Goal: Task Accomplishment & Management: Complete application form

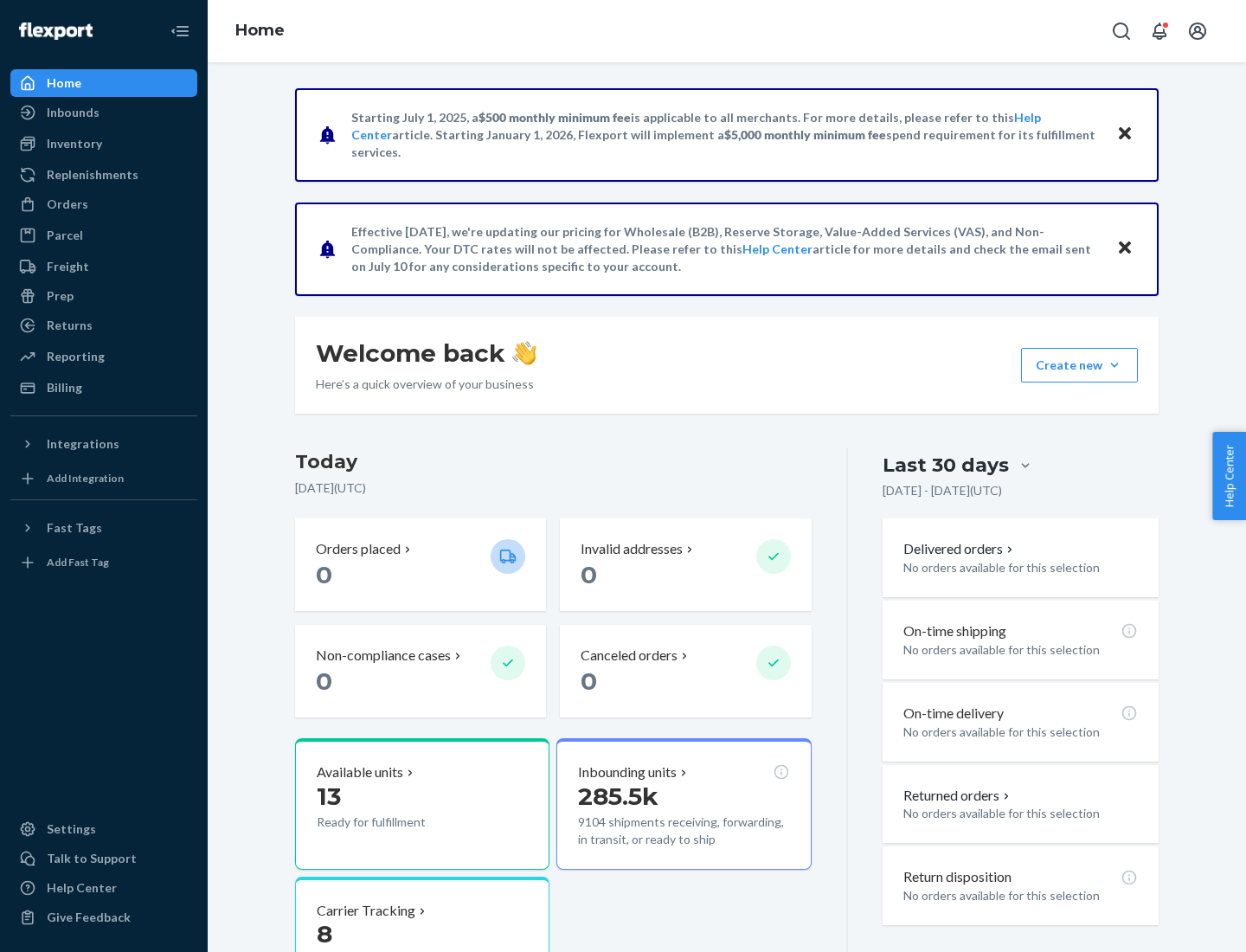
click at [1115, 365] on button "Create new Create new inbound Create new order Create new product" at bounding box center [1080, 365] width 117 height 35
click at [104, 112] on div "Inbounds" at bounding box center [103, 112] width 183 height 24
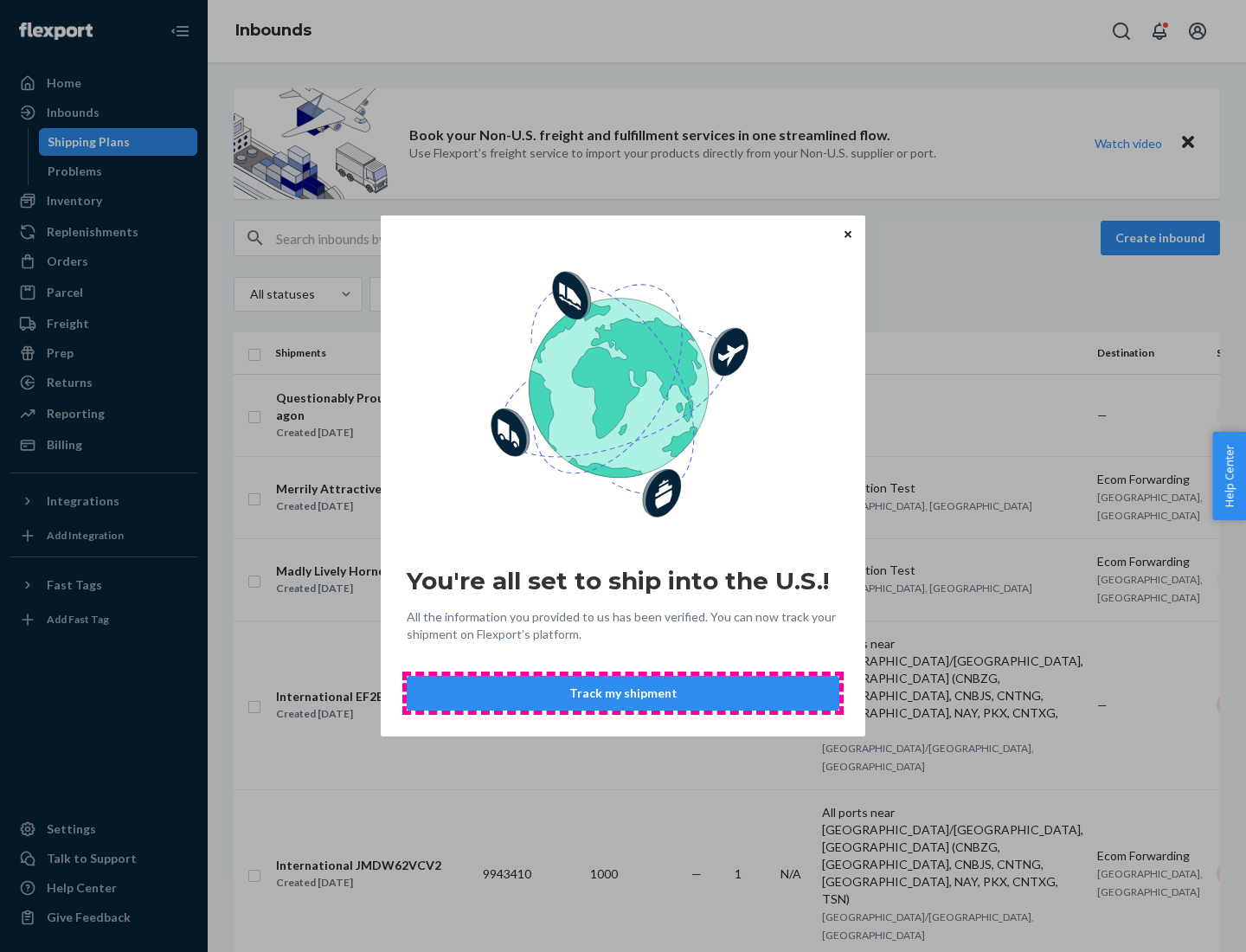
click at [623, 693] on button "Track my shipment" at bounding box center [623, 693] width 433 height 35
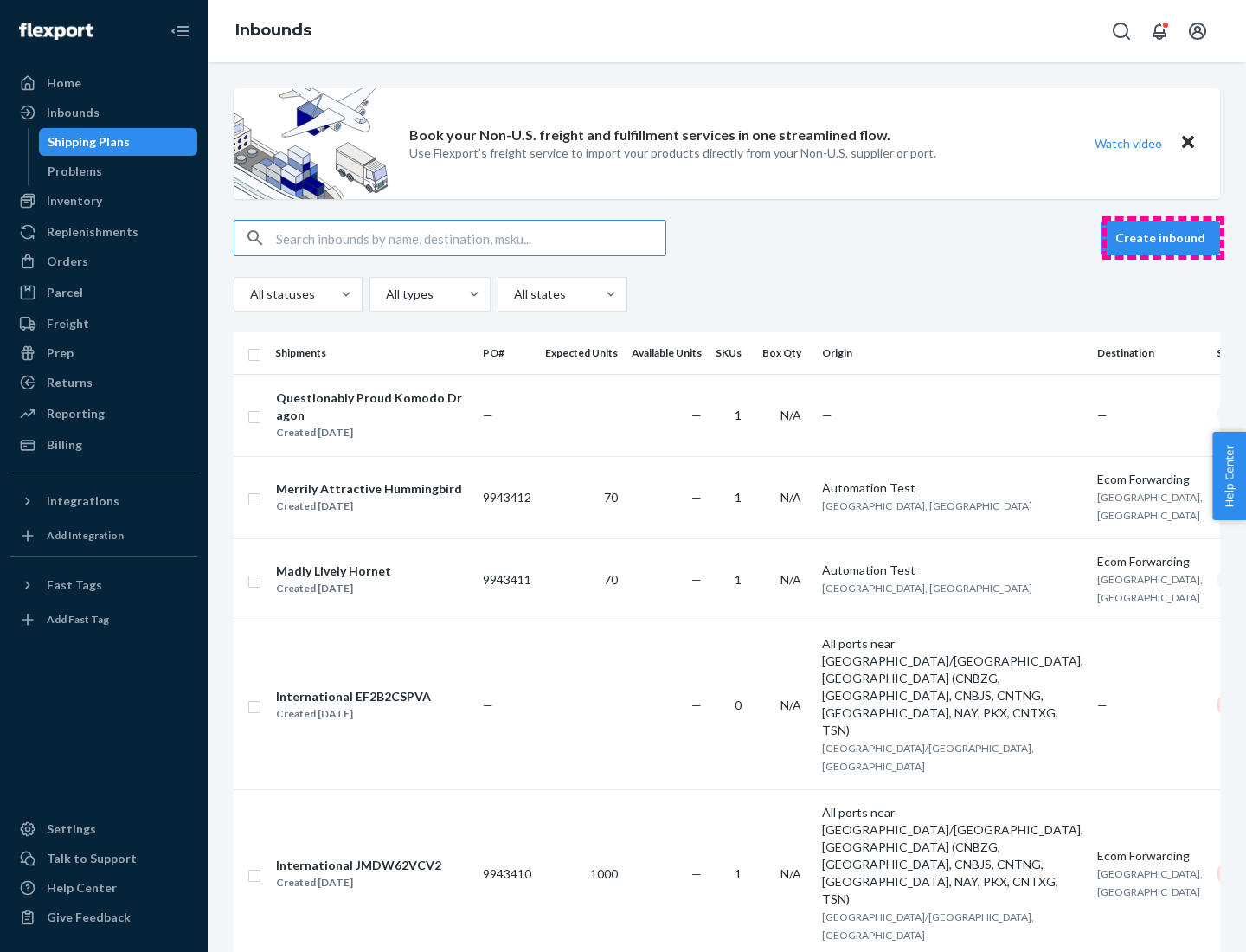
click at [1163, 238] on button "Create inbound" at bounding box center [1160, 238] width 119 height 35
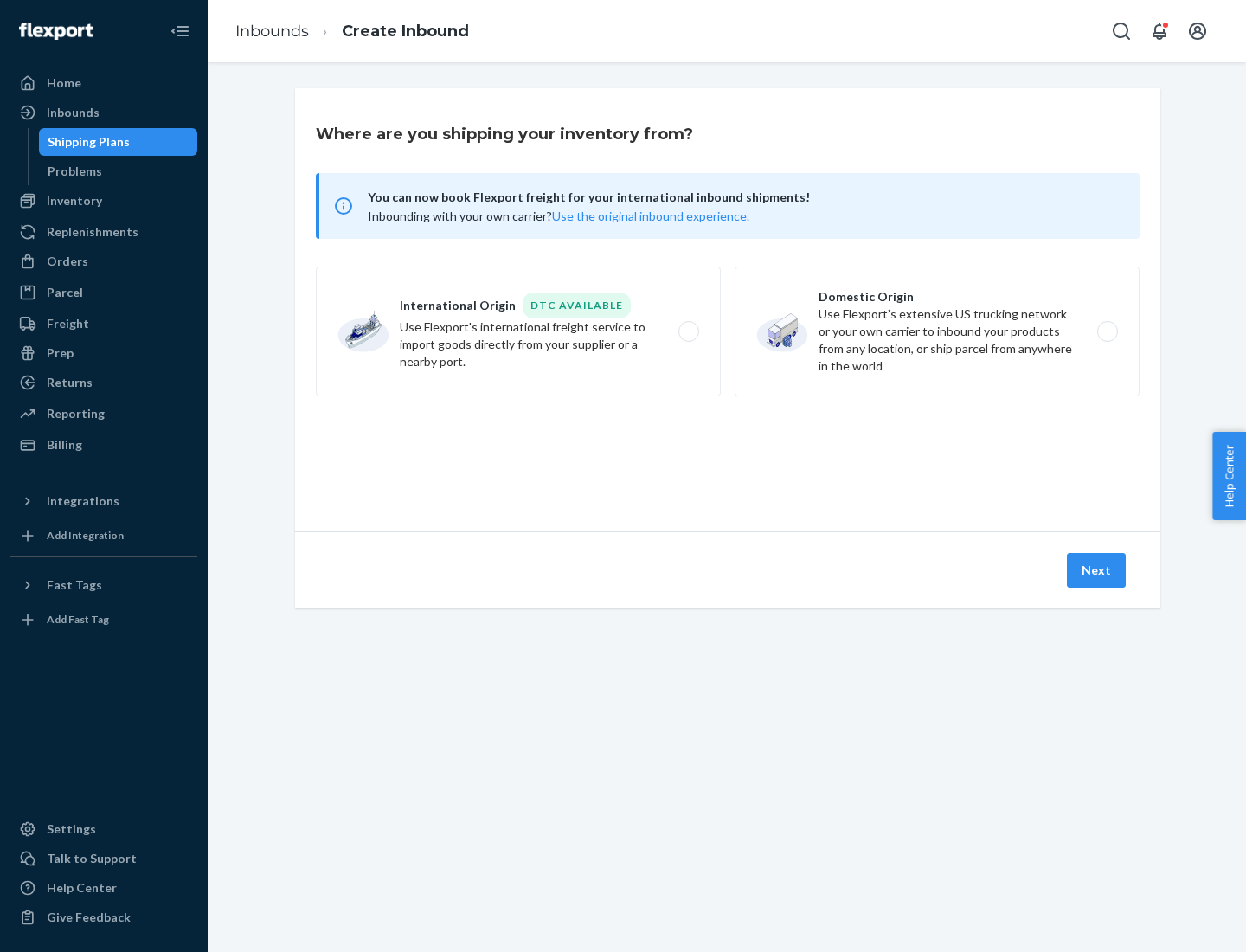
click at [519, 331] on label "International Origin DTC Available Use Flexport's international freight service…" at bounding box center [518, 331] width 405 height 130
click at [688, 331] on input "International Origin DTC Available Use Flexport's international freight service…" at bounding box center [693, 331] width 12 height 12
radio input "true"
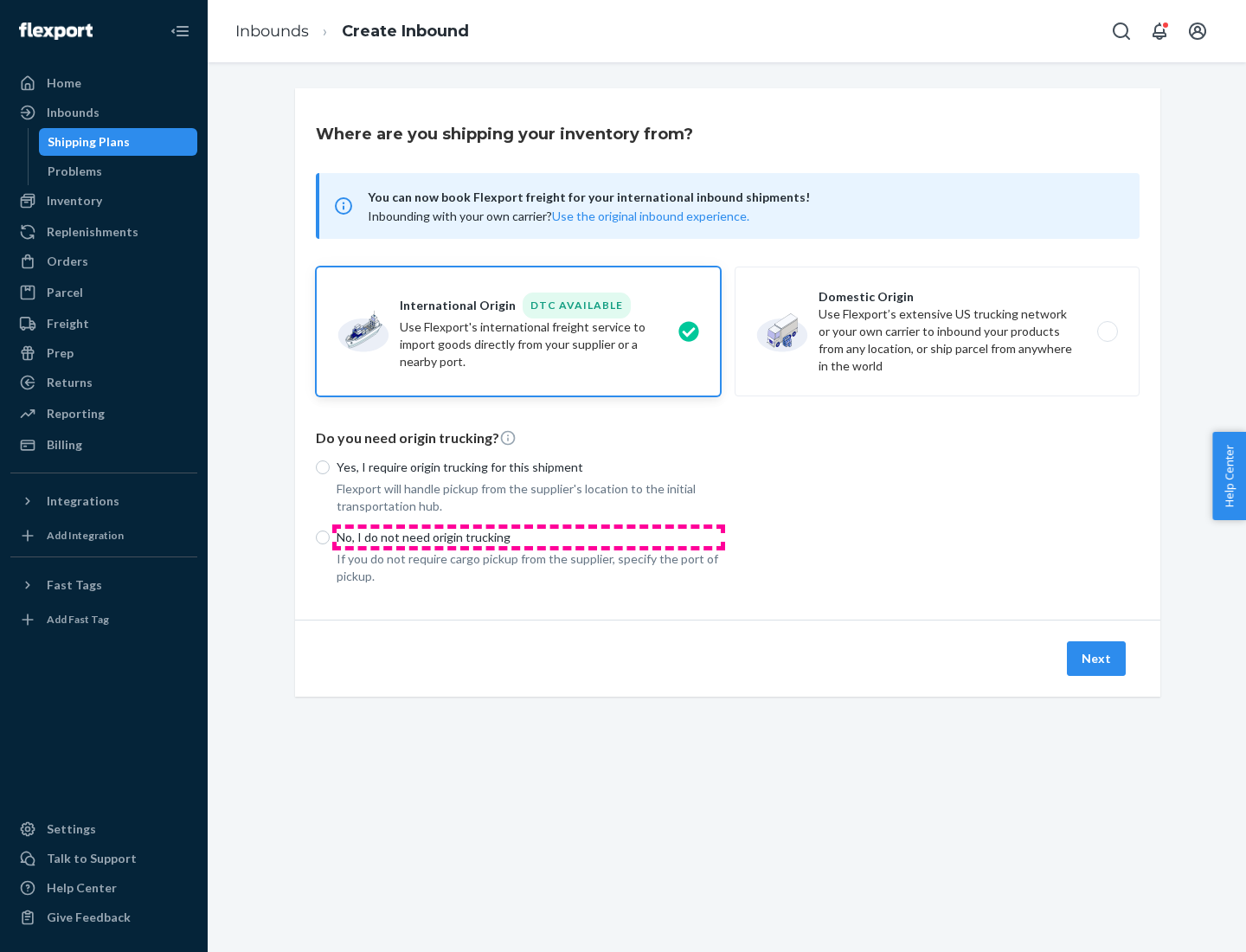
click at [529, 537] on p "No, I do not need origin trucking" at bounding box center [529, 537] width 384 height 17
click at [329, 537] on input "No, I do not need origin trucking" at bounding box center [322, 537] width 13 height 13
radio input "true"
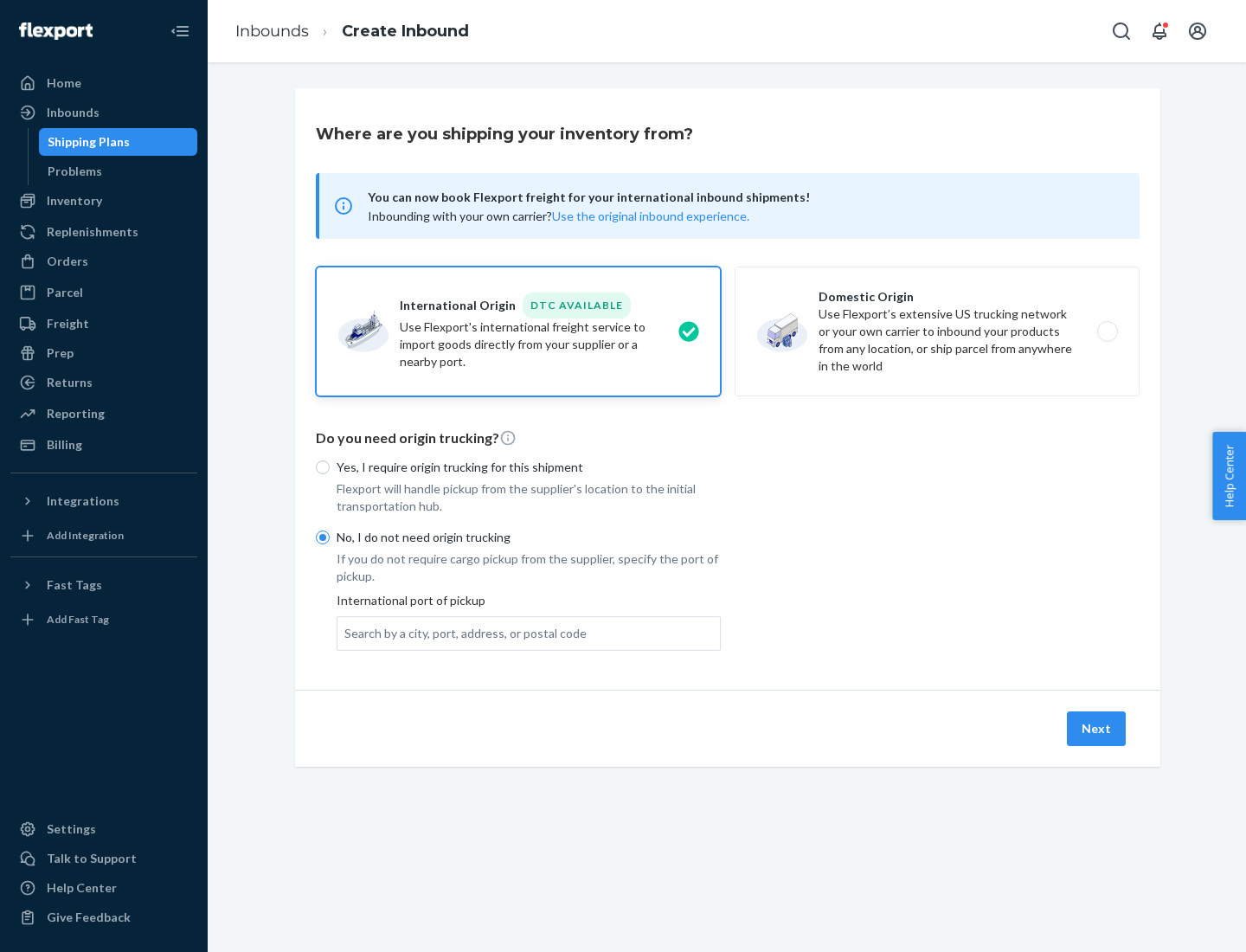
click at [461, 633] on div "Search by a city, port, address, or postal code" at bounding box center [466, 633] width 242 height 17
click at [347, 633] on input "Search by a city, port, address, or postal code" at bounding box center [346, 633] width 2 height 17
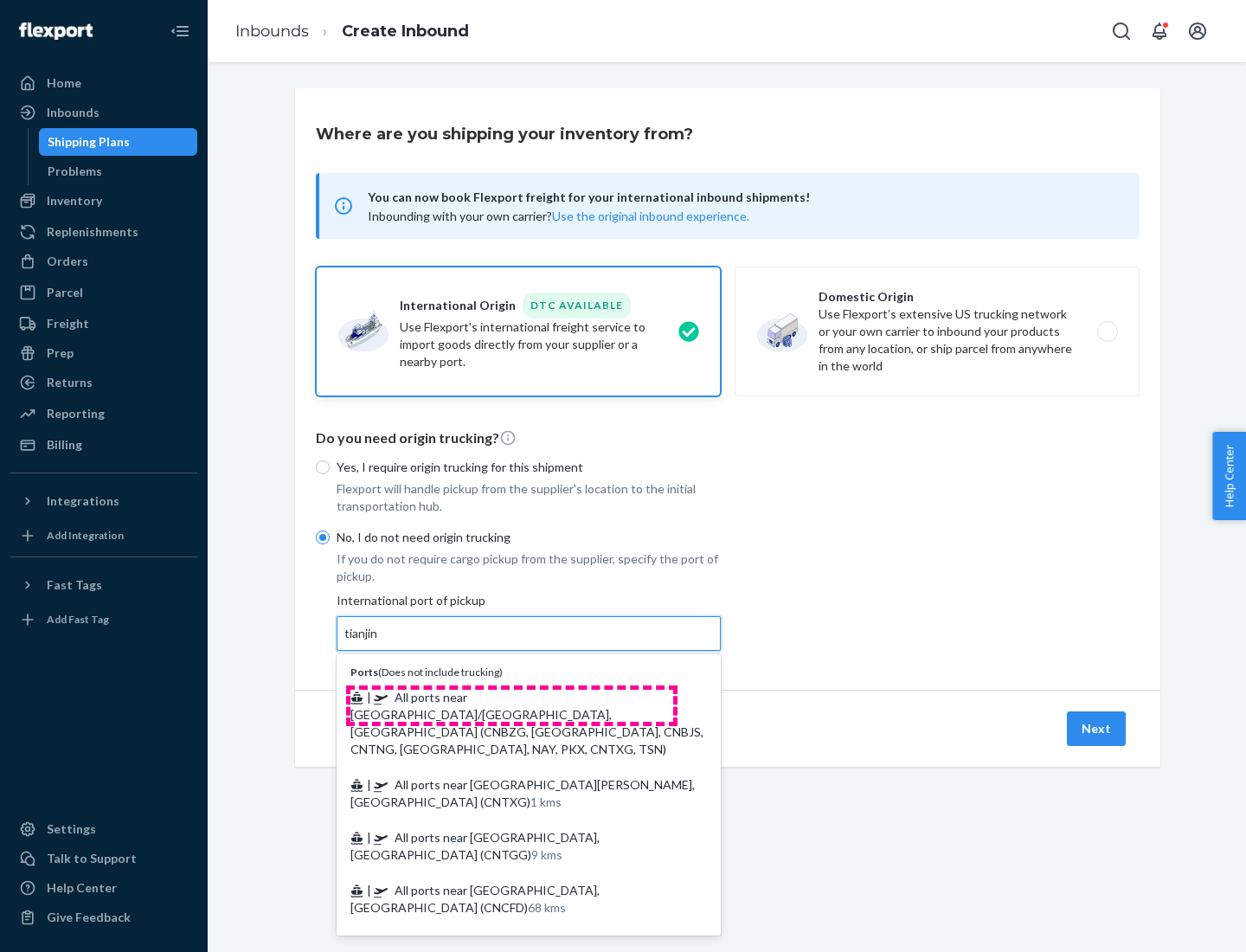
click at [512, 696] on span "| All ports near [GEOGRAPHIC_DATA]/[GEOGRAPHIC_DATA], [GEOGRAPHIC_DATA] (CNBZG,…" at bounding box center [526, 722] width 353 height 66
click at [380, 642] on input "tianjin" at bounding box center [363, 633] width 36 height 17
type input "All ports near [GEOGRAPHIC_DATA]/[GEOGRAPHIC_DATA], [GEOGRAPHIC_DATA] (CNBZG, […"
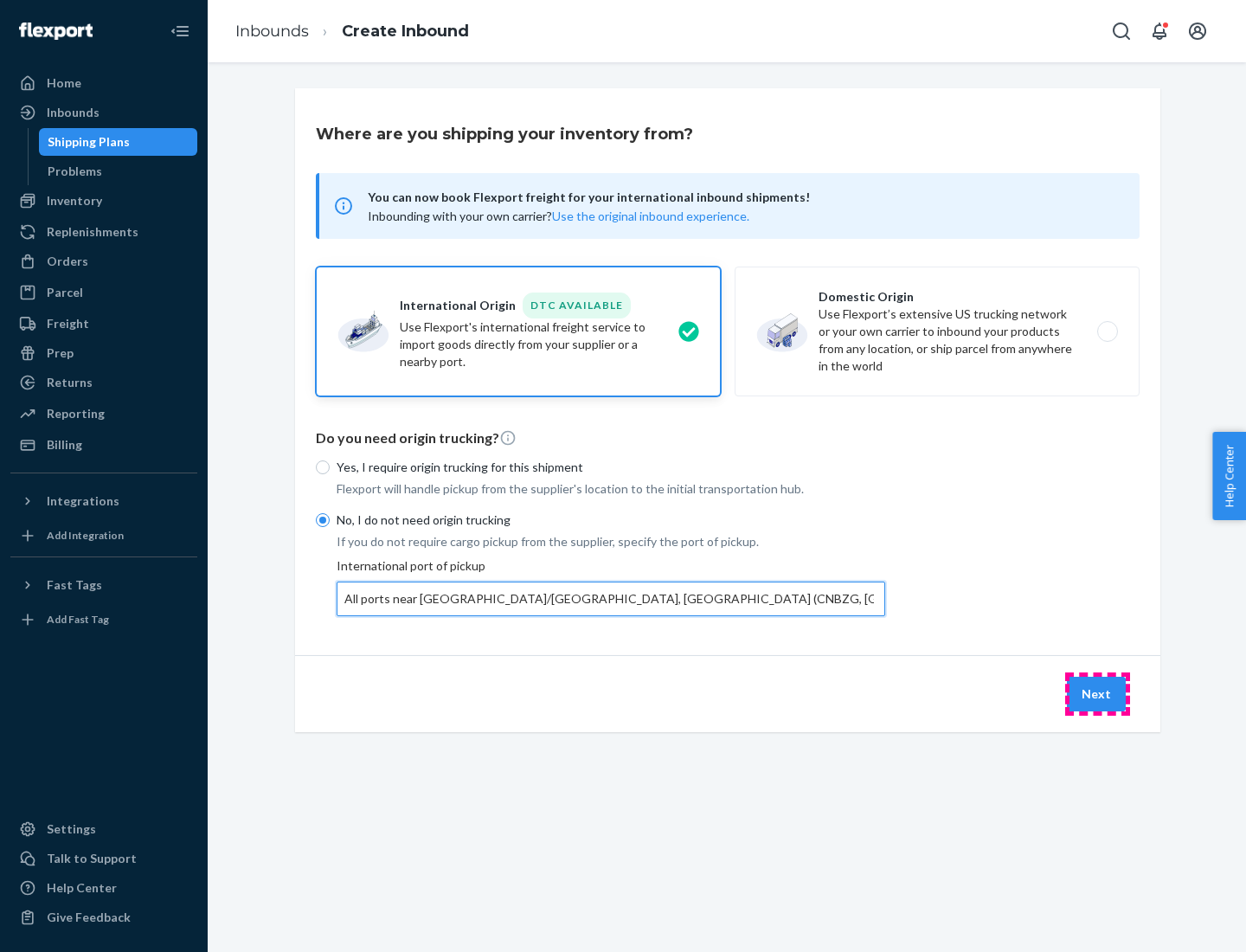
click at [1098, 693] on button "Next" at bounding box center [1097, 694] width 59 height 35
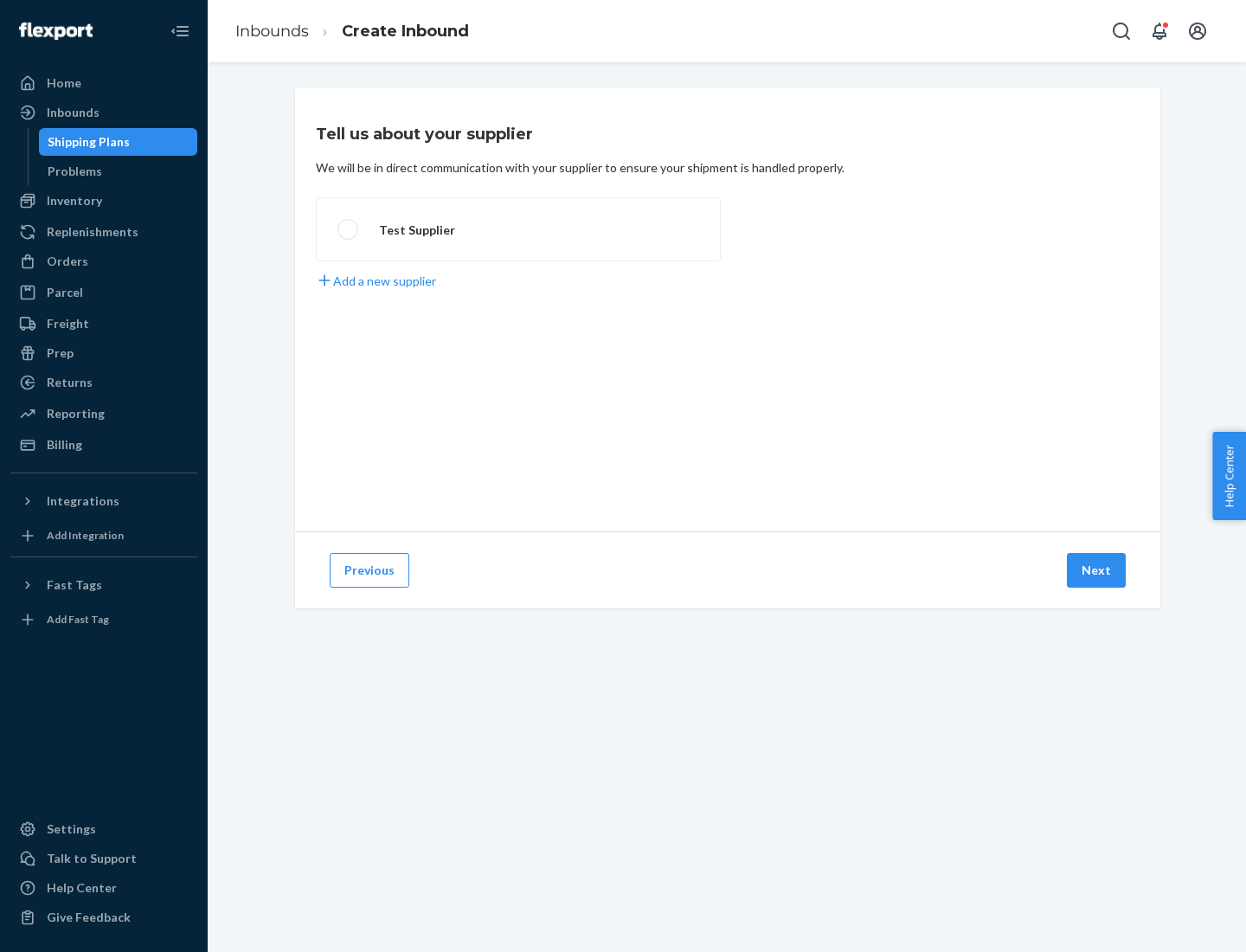
click at [519, 229] on label "Test Supplier" at bounding box center [518, 229] width 405 height 64
click at [349, 229] on input "Test Supplier" at bounding box center [343, 230] width 12 height 12
radio input "true"
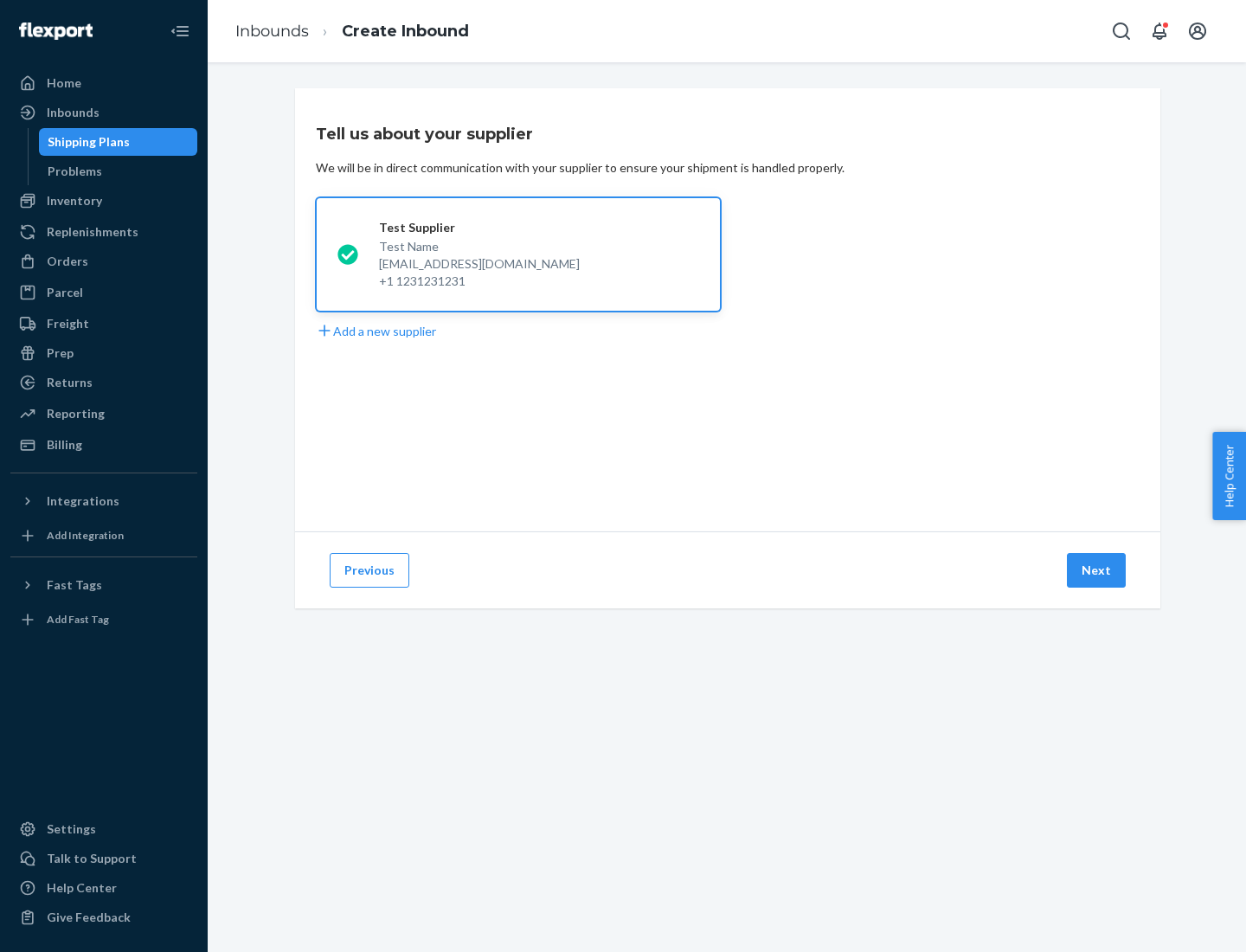
click at [1098, 570] on button "Next" at bounding box center [1097, 570] width 59 height 35
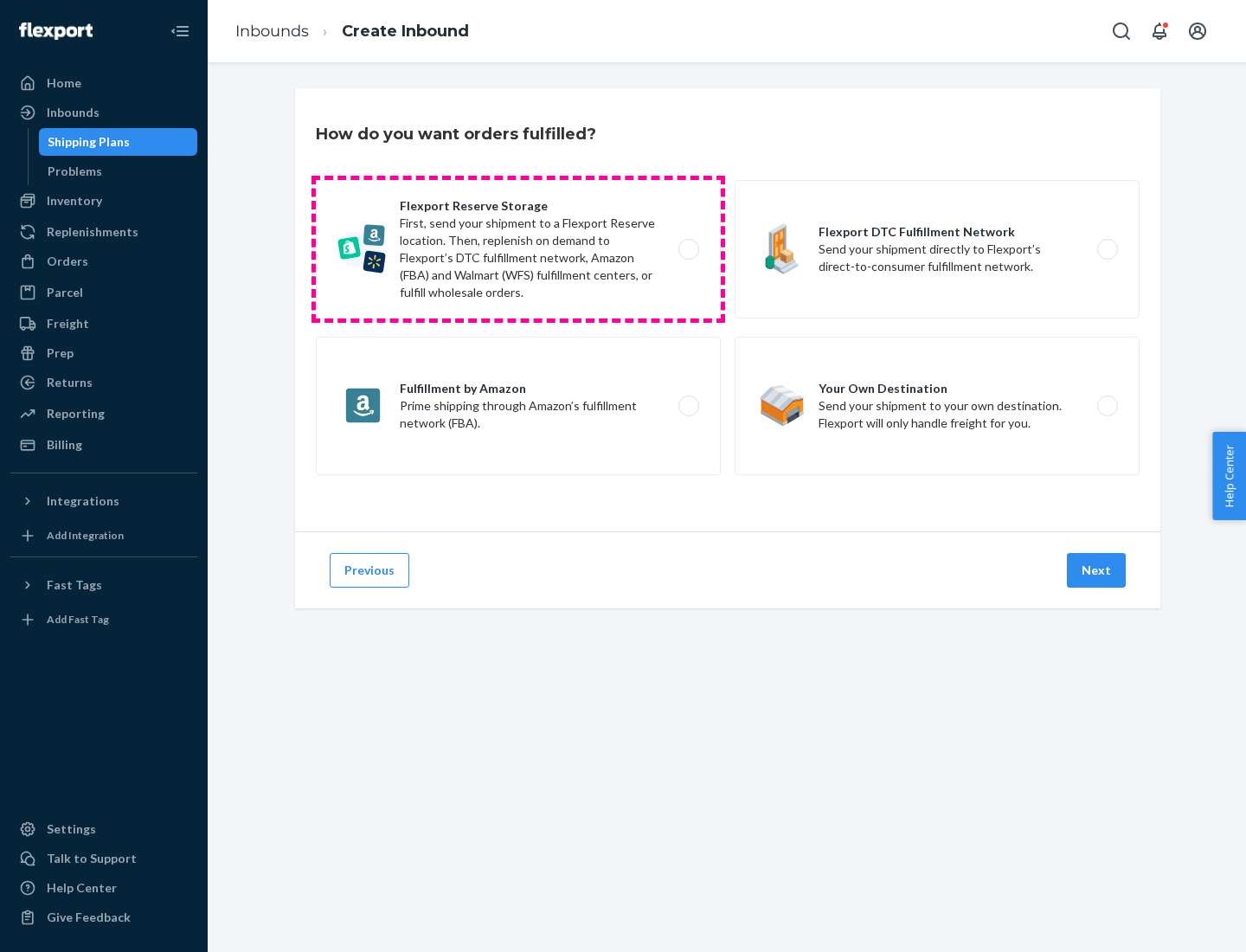
click at [519, 249] on label "Flexport Reserve Storage First, send your shipment to a Flexport Reserve locati…" at bounding box center [518, 249] width 405 height 138
click at [688, 249] on input "Flexport Reserve Storage First, send your shipment to a Flexport Reserve locati…" at bounding box center [693, 249] width 12 height 12
radio input "true"
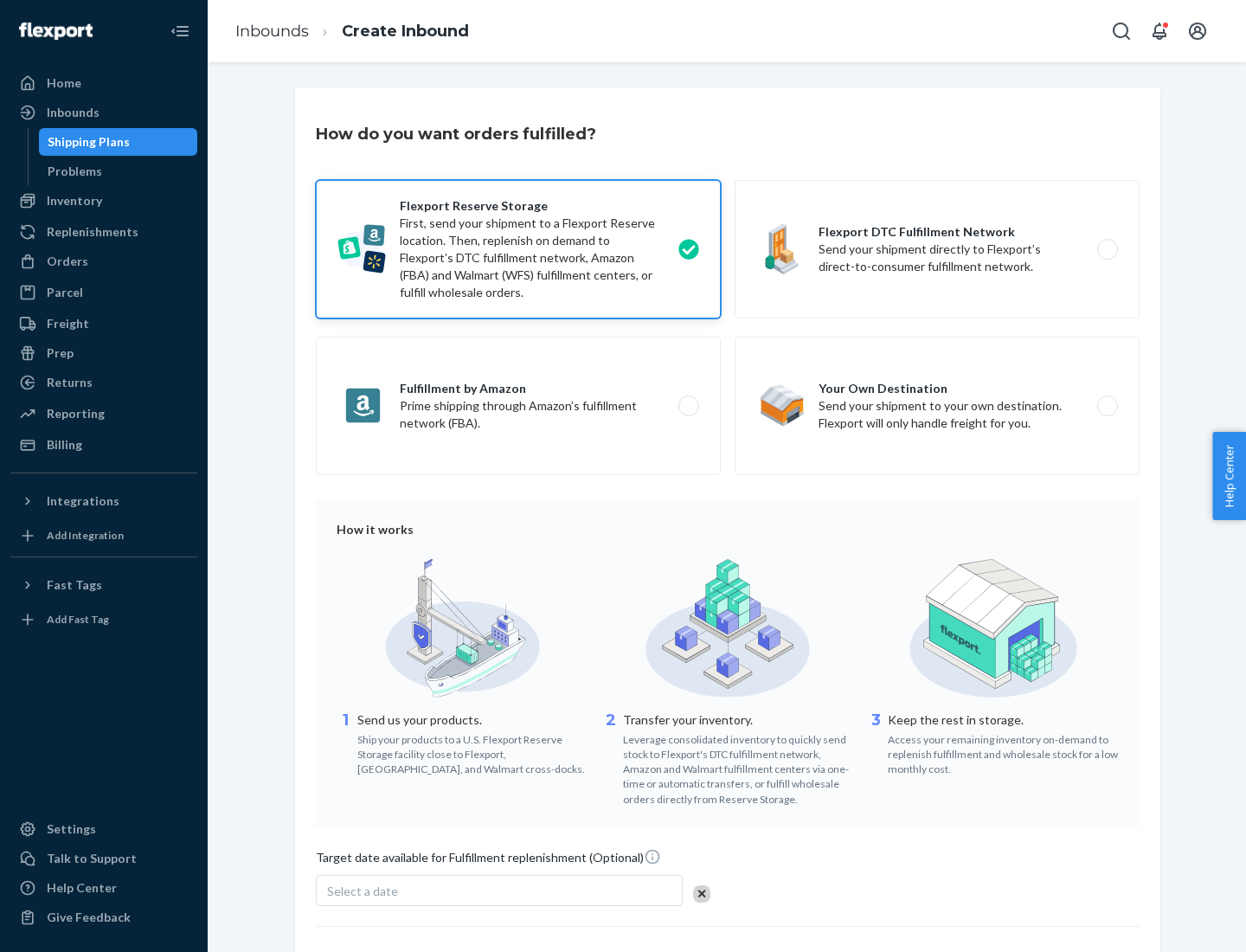
scroll to position [142, 0]
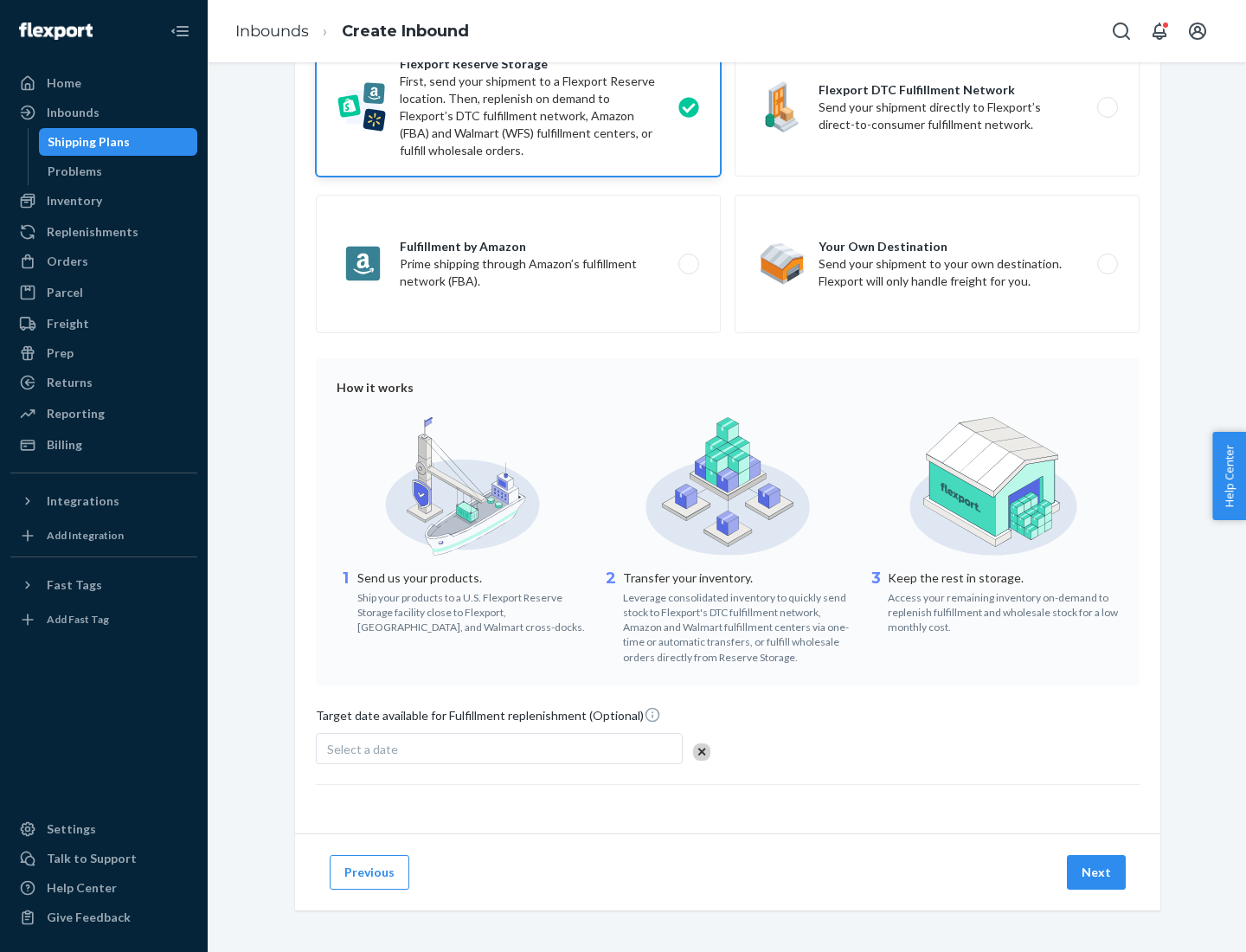
click at [1098, 871] on button "Next" at bounding box center [1097, 872] width 59 height 35
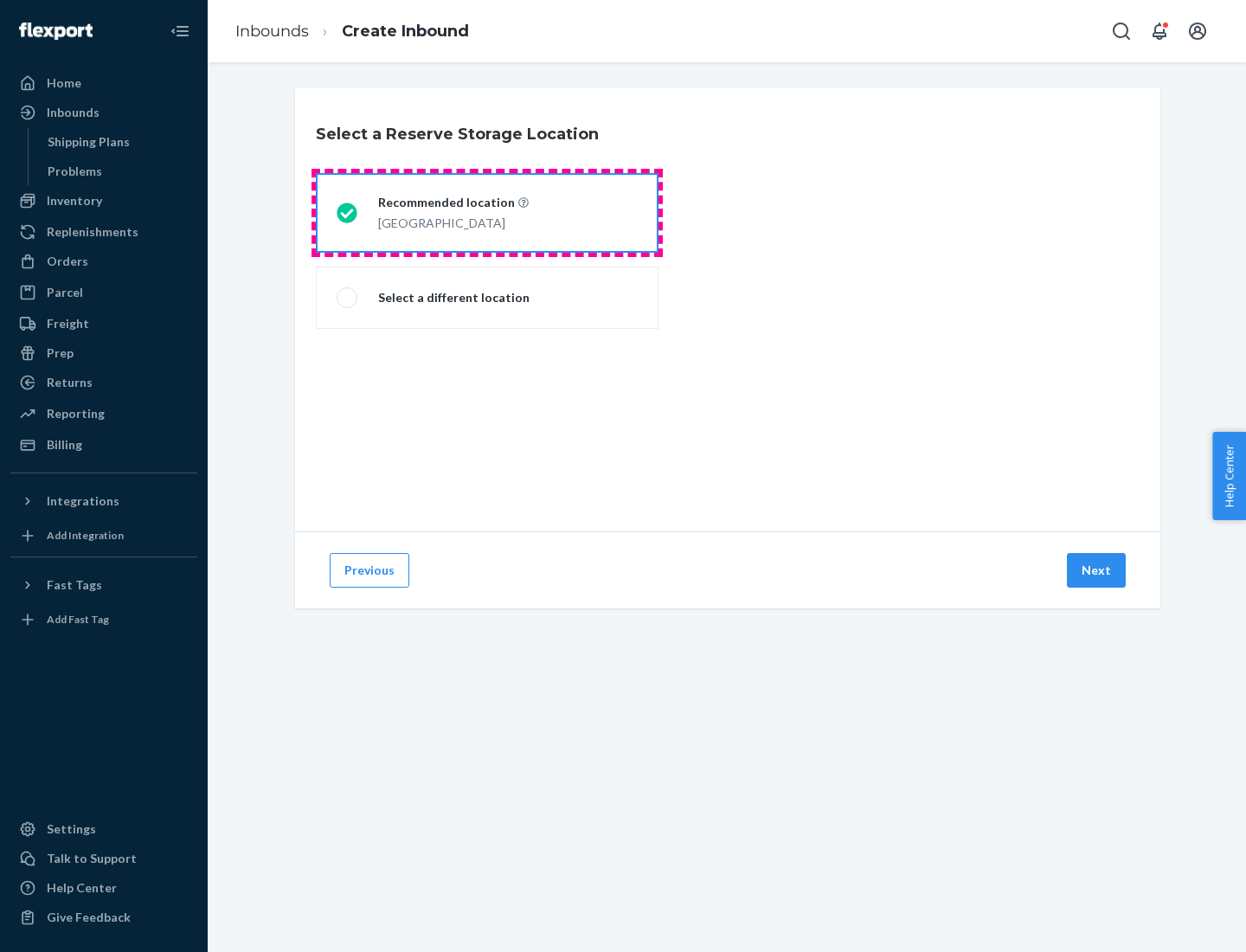
click at [487, 213] on div "[GEOGRAPHIC_DATA]" at bounding box center [453, 221] width 151 height 21
click at [348, 213] on input "Recommended location [GEOGRAPHIC_DATA]" at bounding box center [342, 213] width 12 height 12
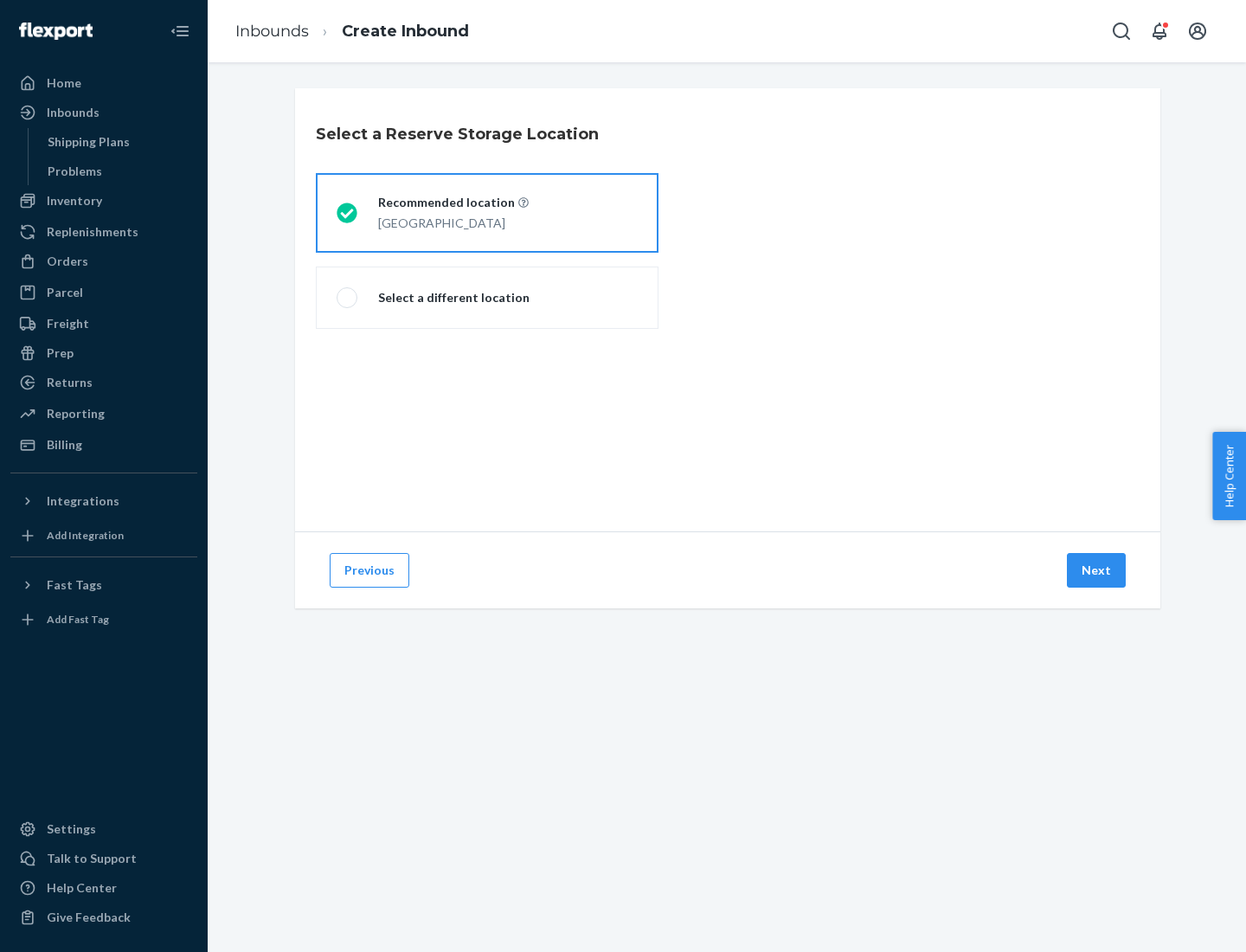
click at [1098, 570] on button "Next" at bounding box center [1097, 570] width 59 height 35
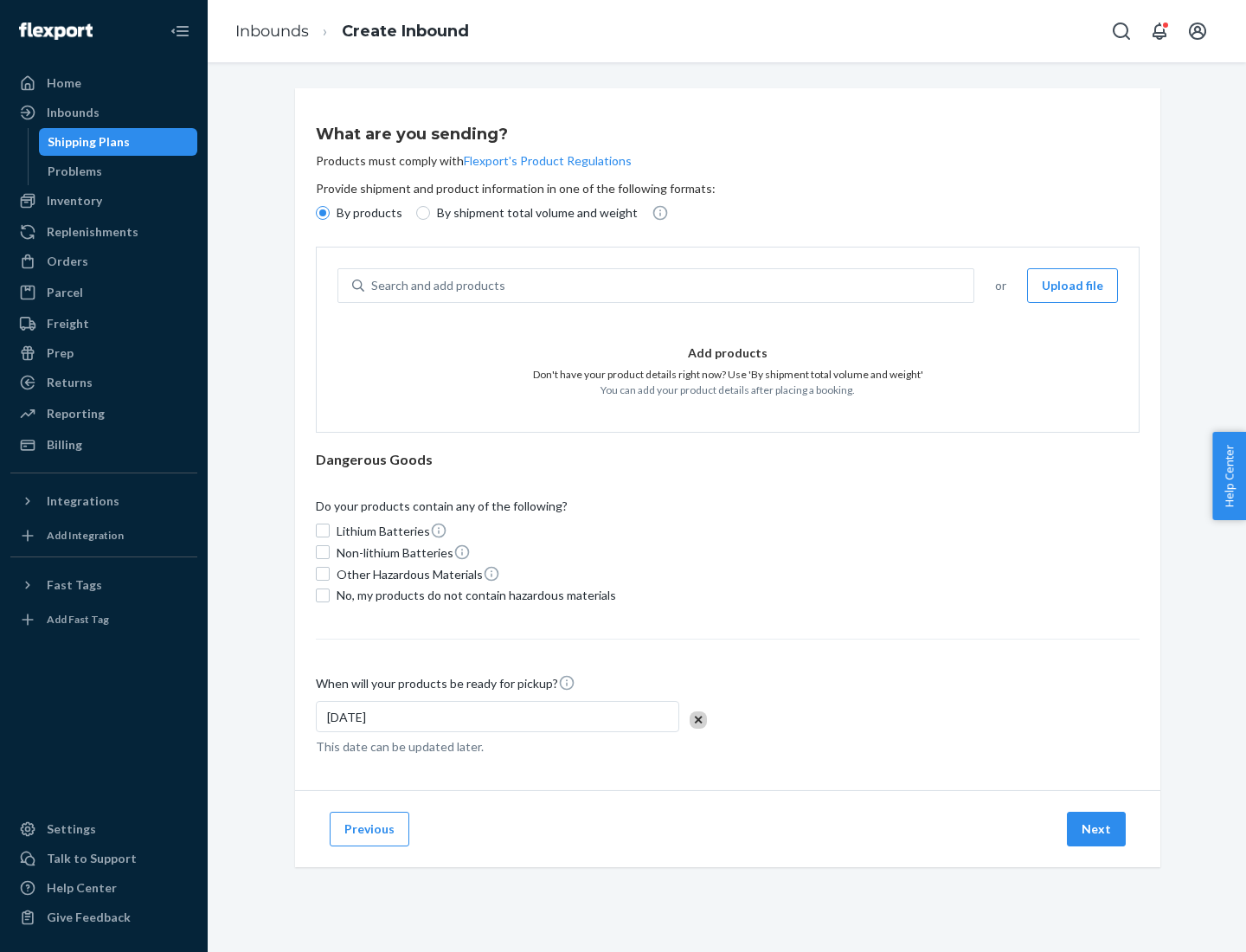
click at [670, 285] on div "Search and add products" at bounding box center [669, 285] width 610 height 31
click at [373, 285] on input "Search and add products" at bounding box center [373, 285] width 2 height 17
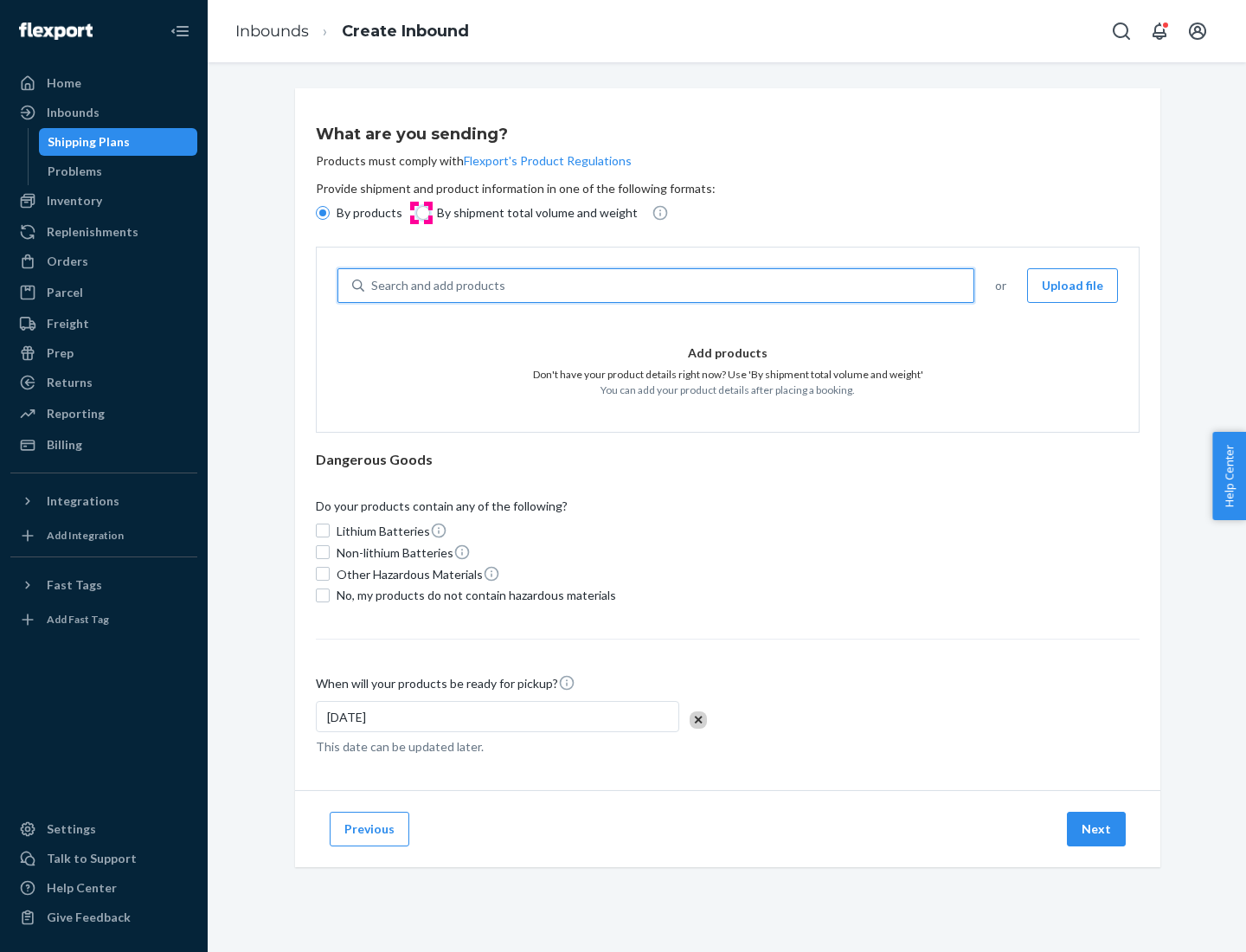
click at [421, 213] on input "By shipment total volume and weight" at bounding box center [423, 212] width 13 height 13
radio input "true"
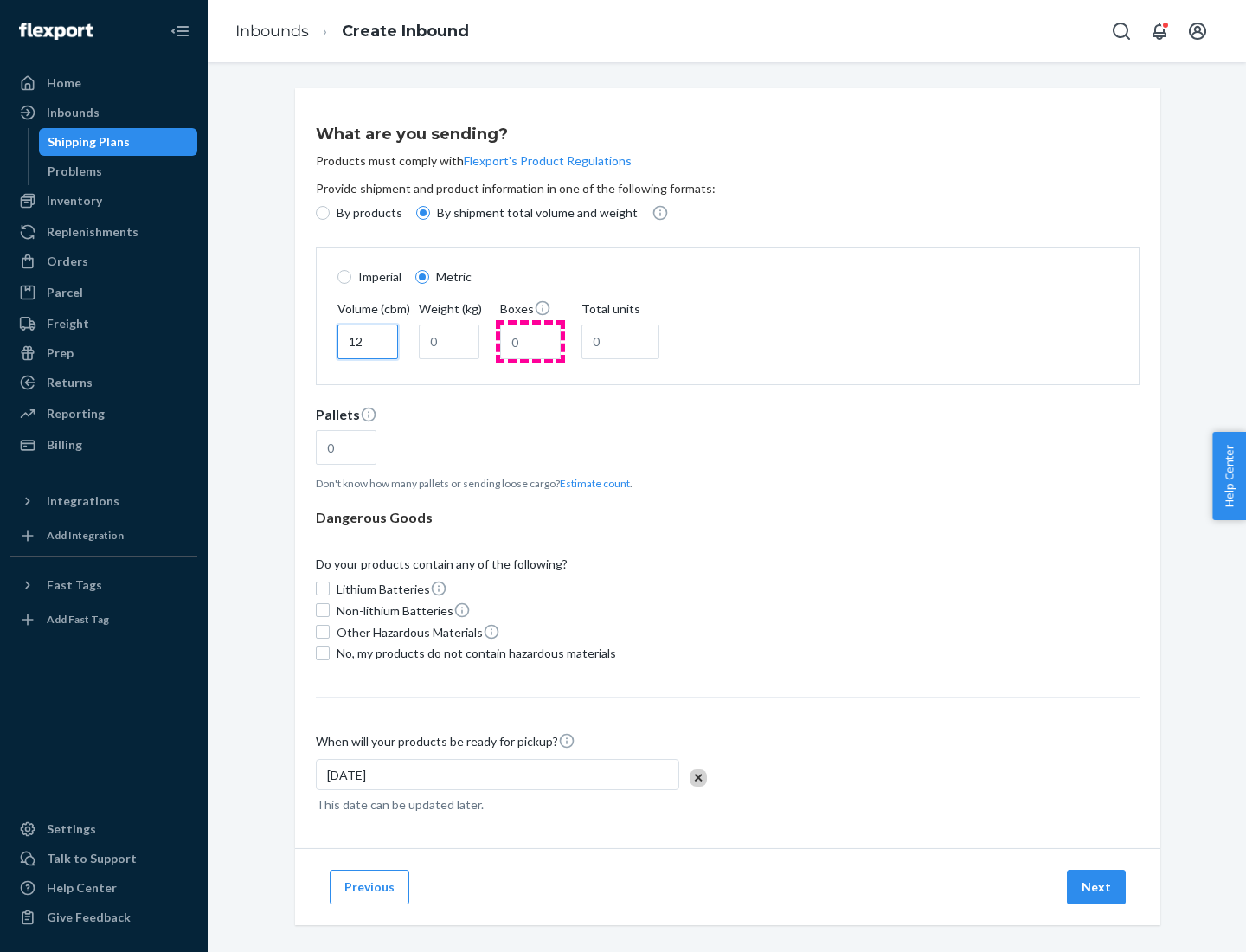
type input "12"
type input "22"
type input "222"
type input "121"
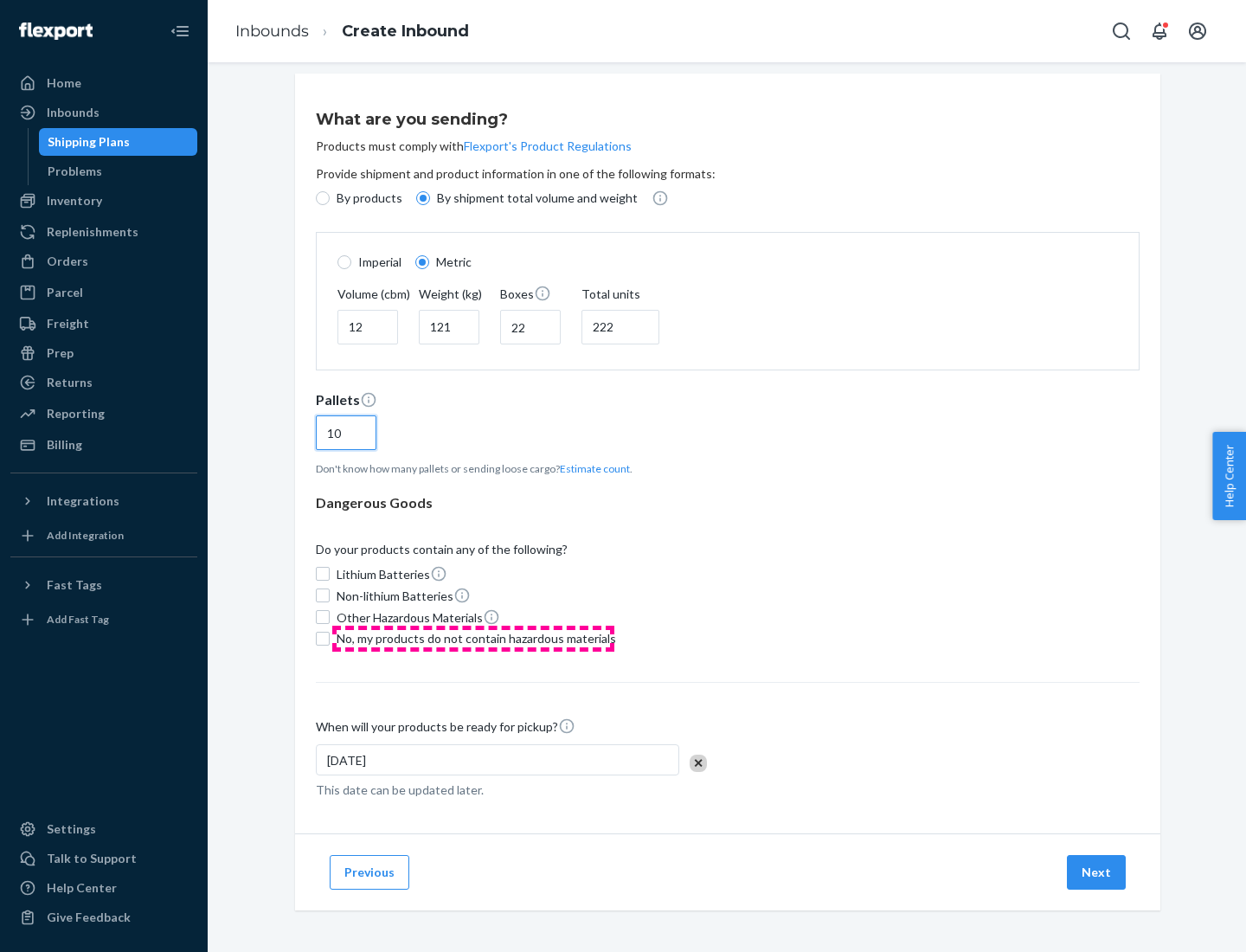
type input "10"
click at [473, 638] on span "No, my products do not contain hazardous materials" at bounding box center [476, 638] width 279 height 17
click at [329, 638] on input "No, my products do not contain hazardous materials" at bounding box center [322, 638] width 13 height 13
checkbox input "true"
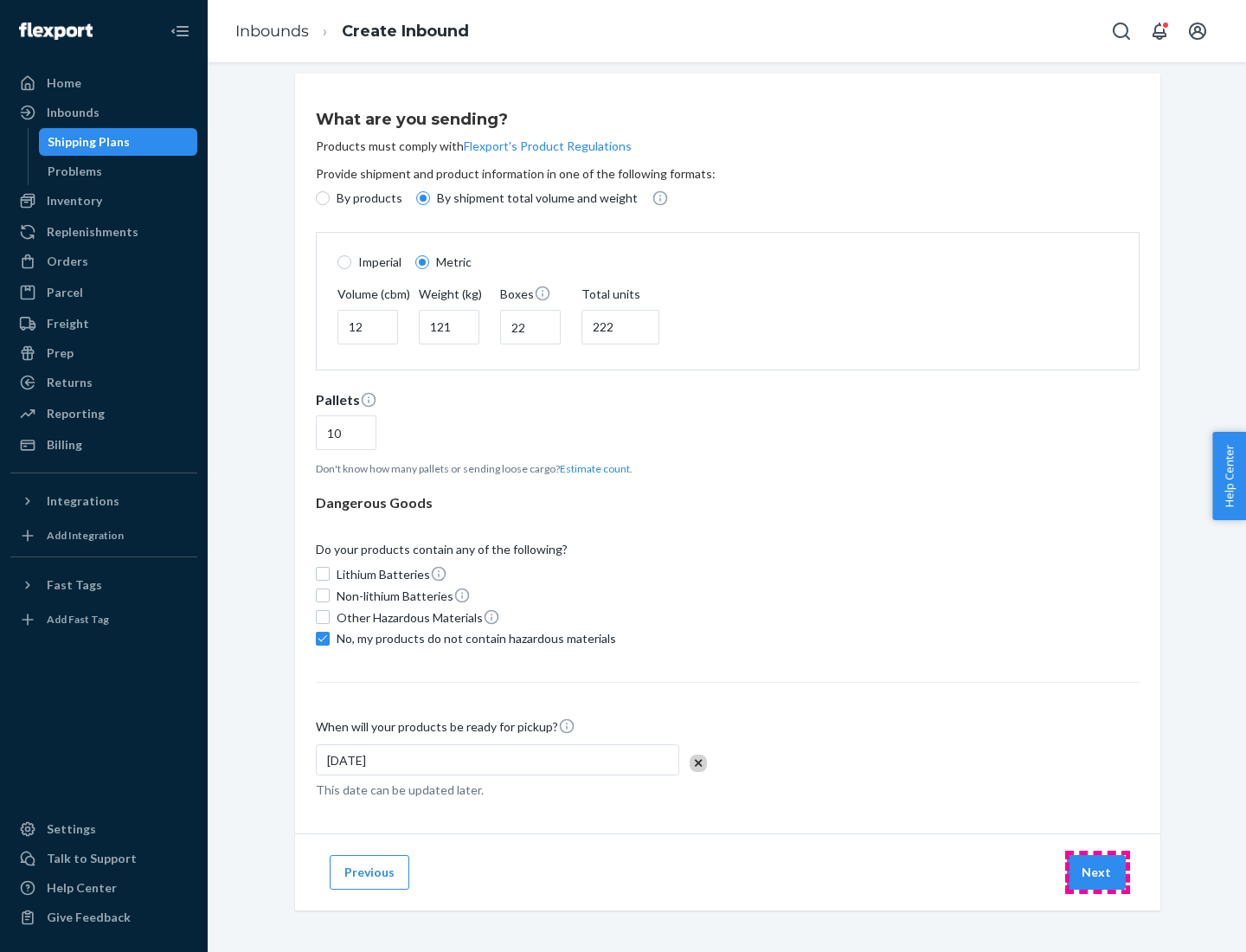
click at [1098, 871] on button "Next" at bounding box center [1097, 872] width 59 height 35
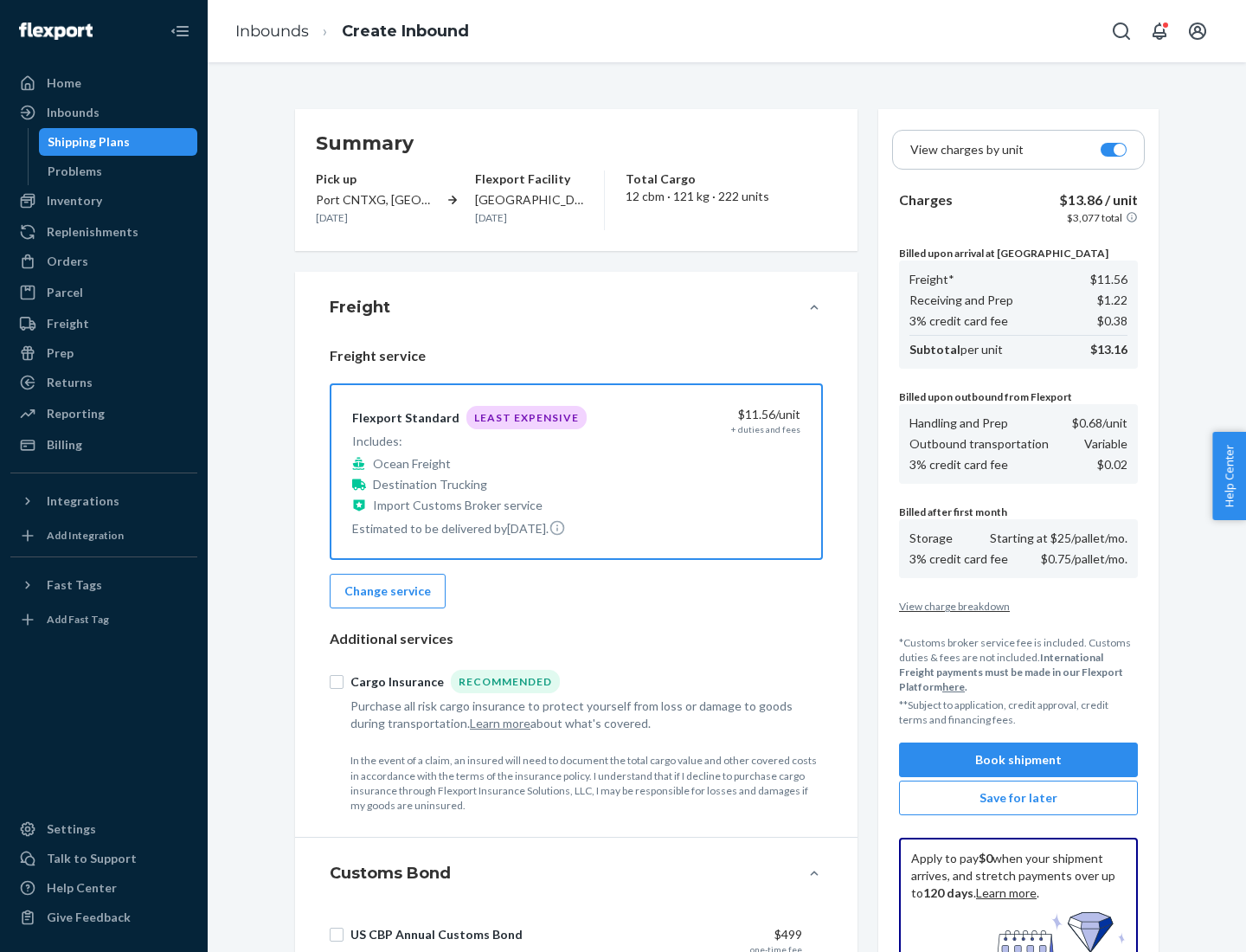
scroll to position [253, 0]
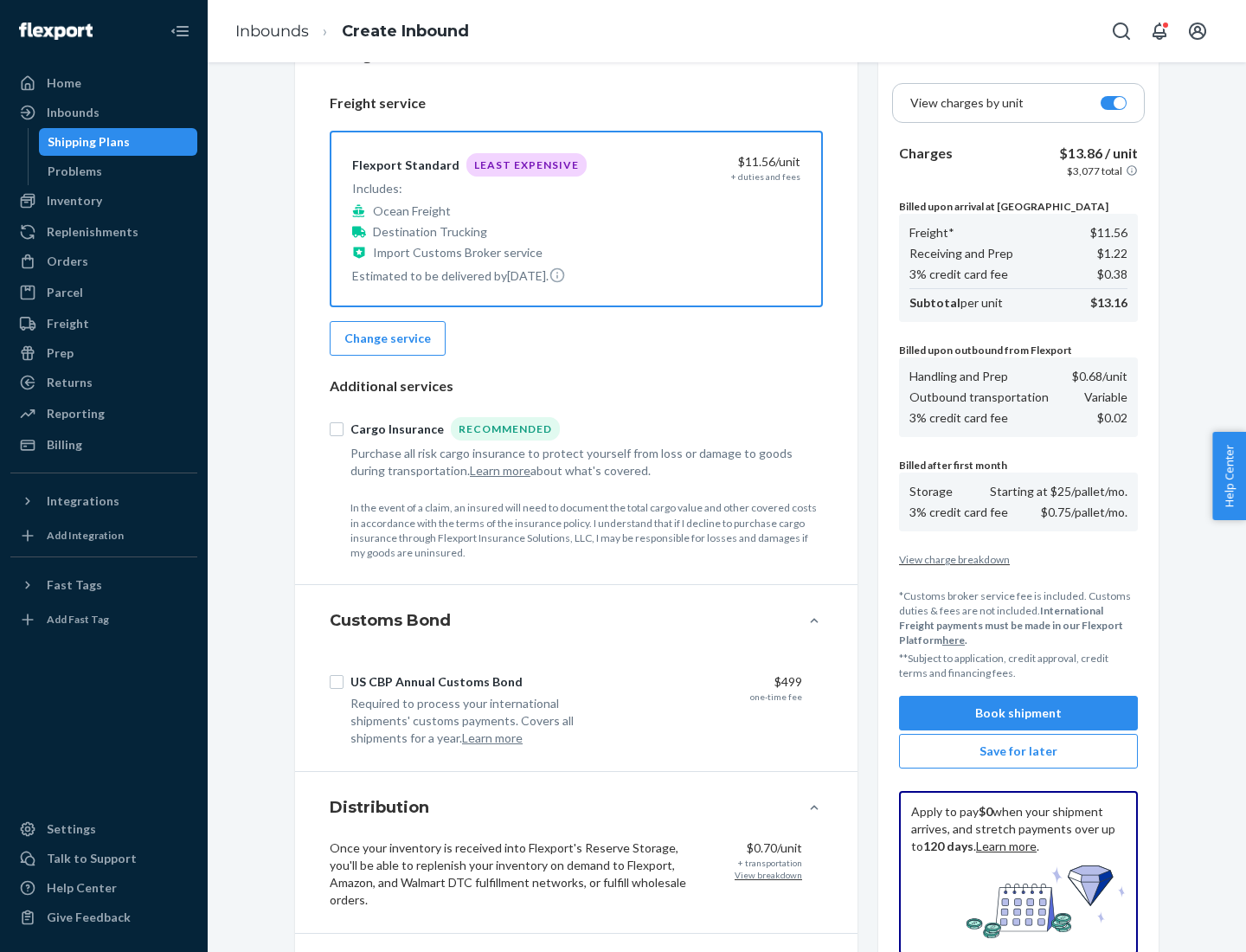
click at [1019, 712] on button "Book shipment" at bounding box center [1019, 712] width 239 height 35
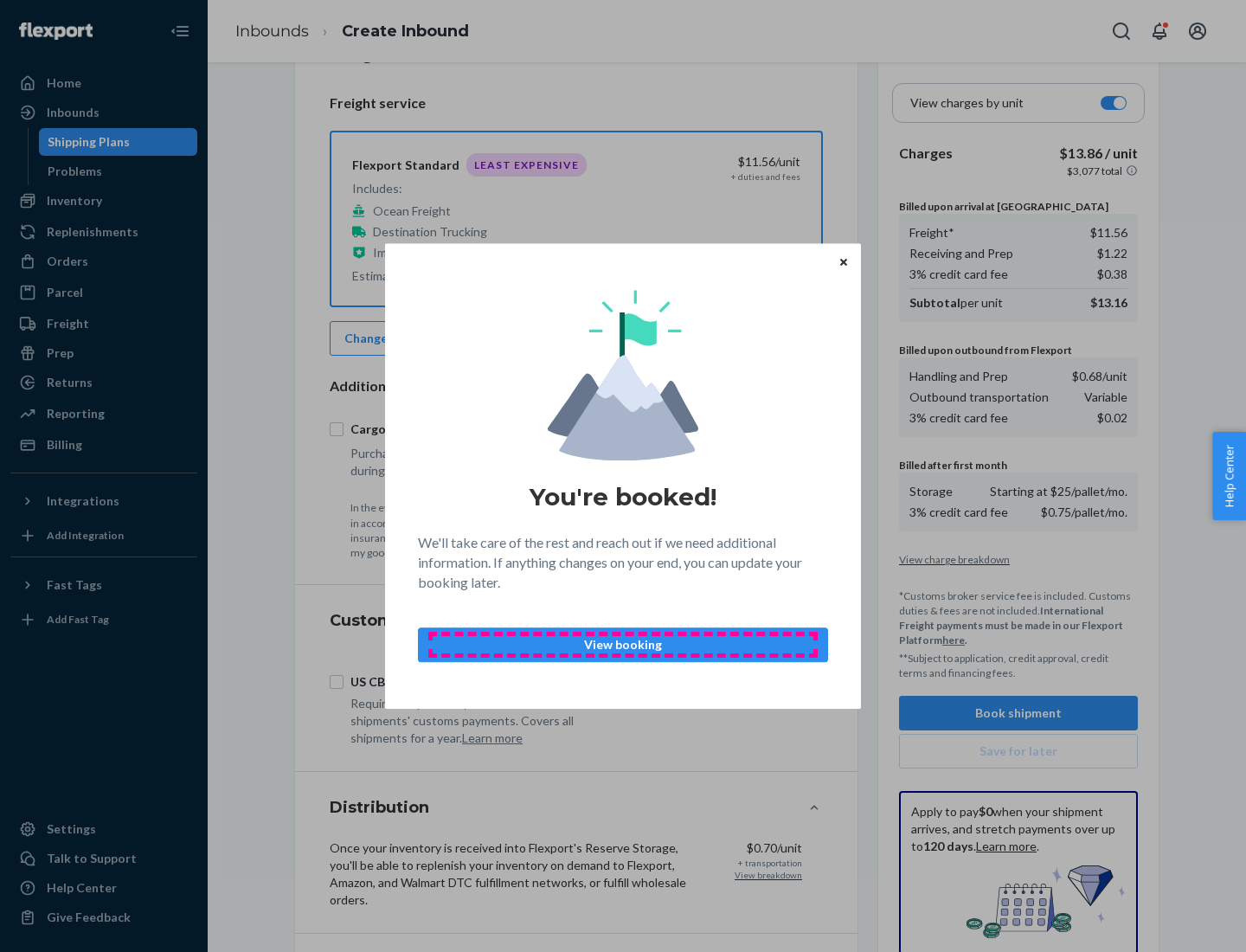
click at [623, 643] on p "View booking" at bounding box center [623, 644] width 381 height 17
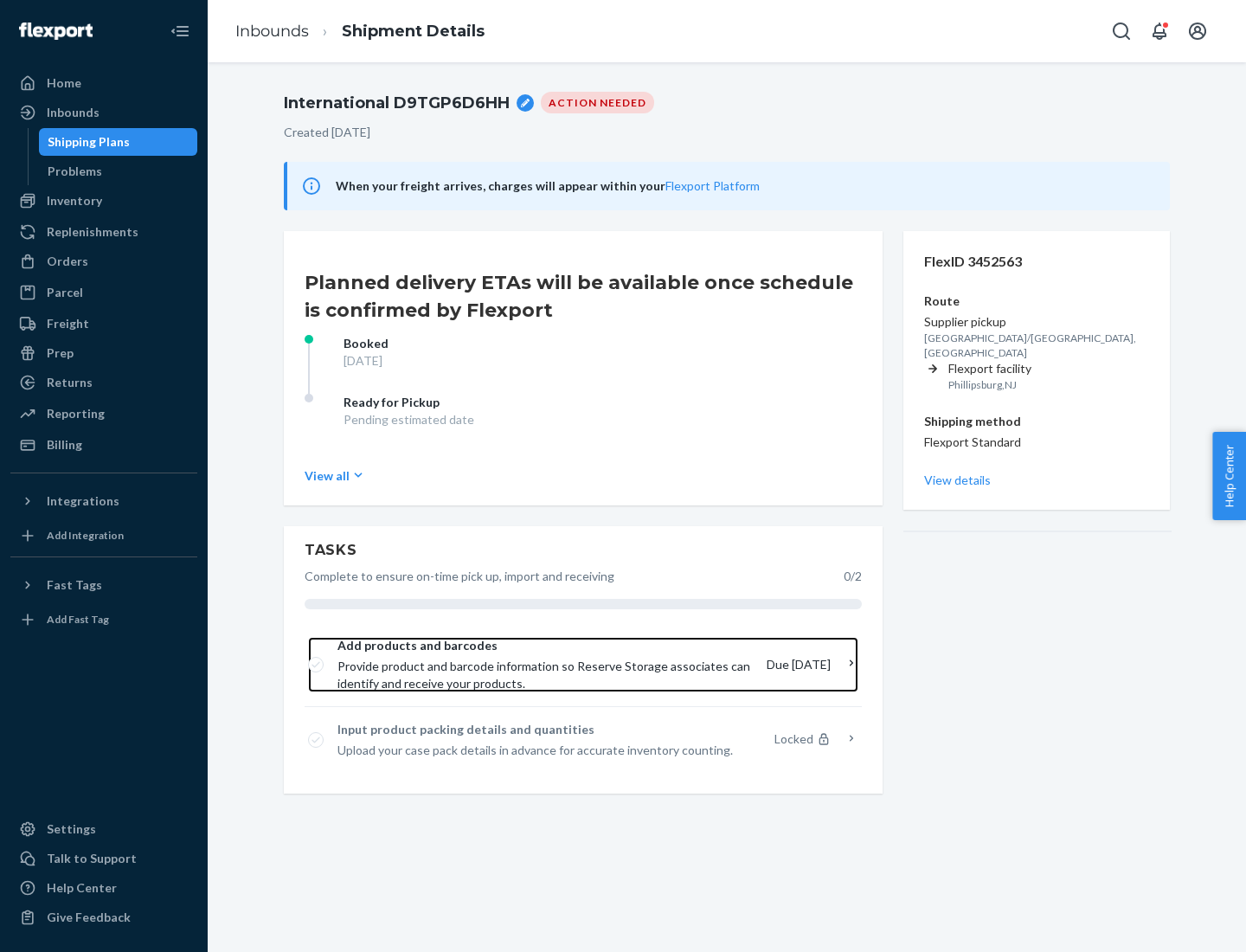
click at [547, 664] on span "Provide product and barcode information so Reserve Storage associates can ident…" at bounding box center [545, 675] width 416 height 35
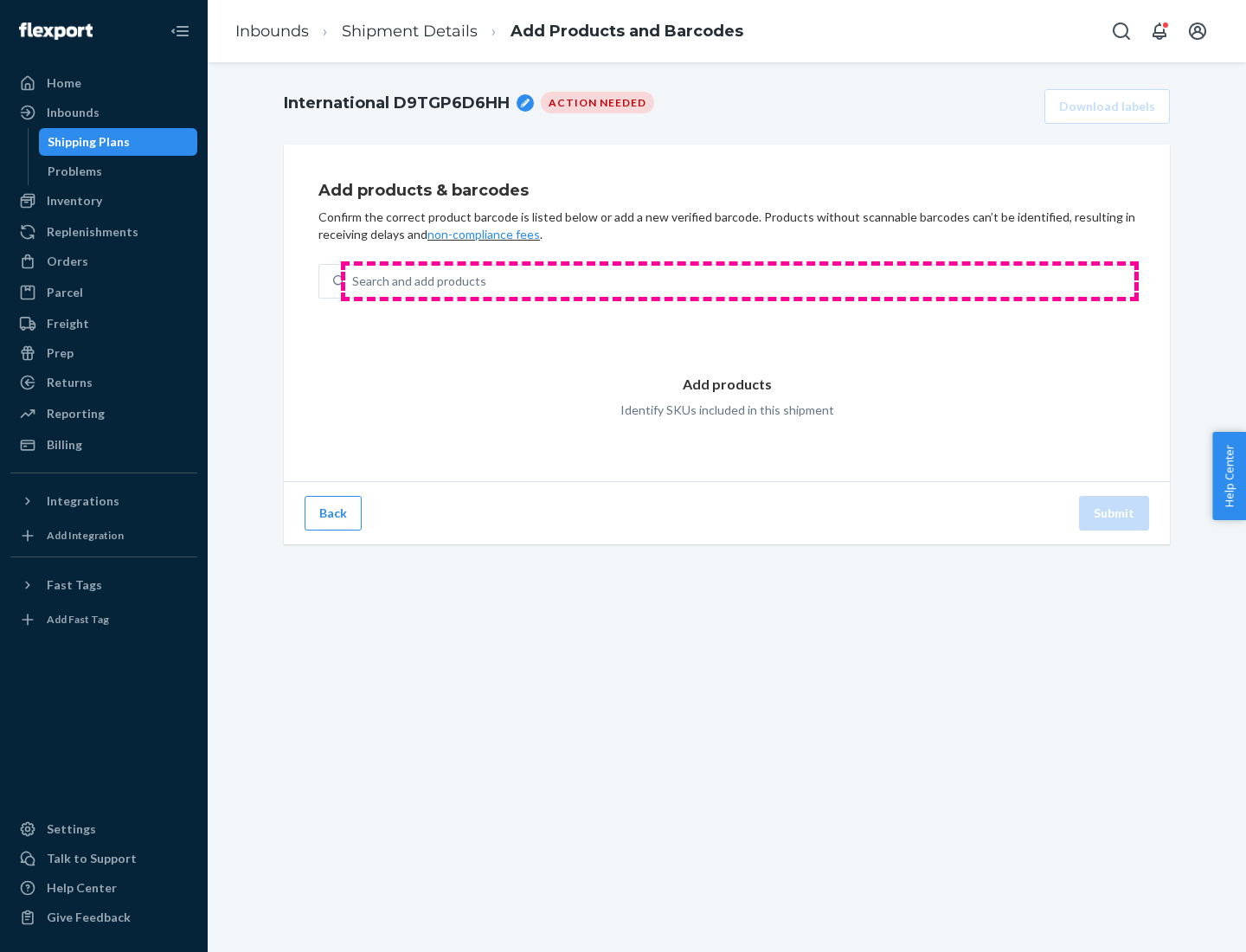
click at [740, 281] on div "Search and add products" at bounding box center [740, 281] width 789 height 31
click at [354, 281] on input "Search and add products" at bounding box center [353, 281] width 2 height 17
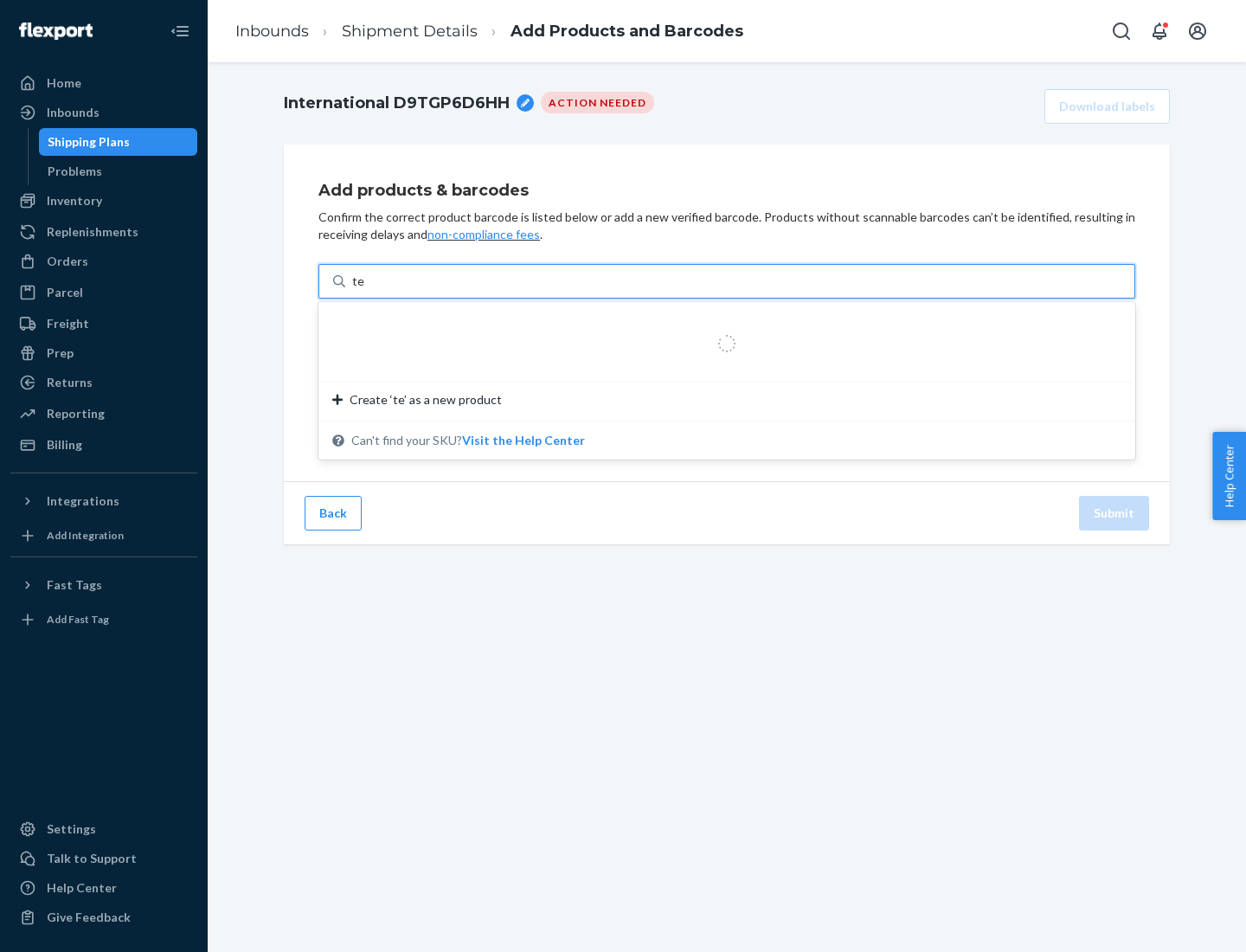
type input "test"
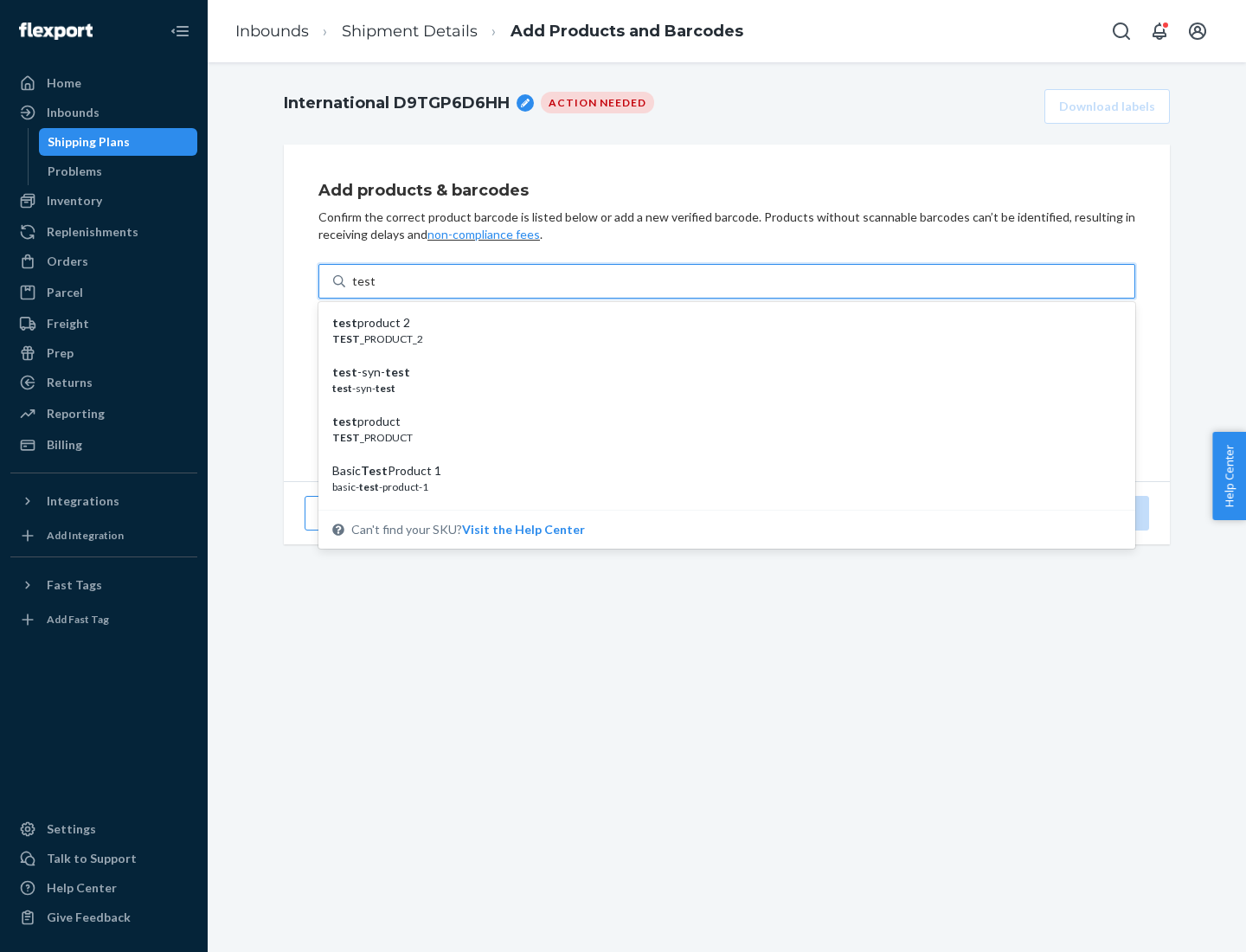
scroll to position [65, 0]
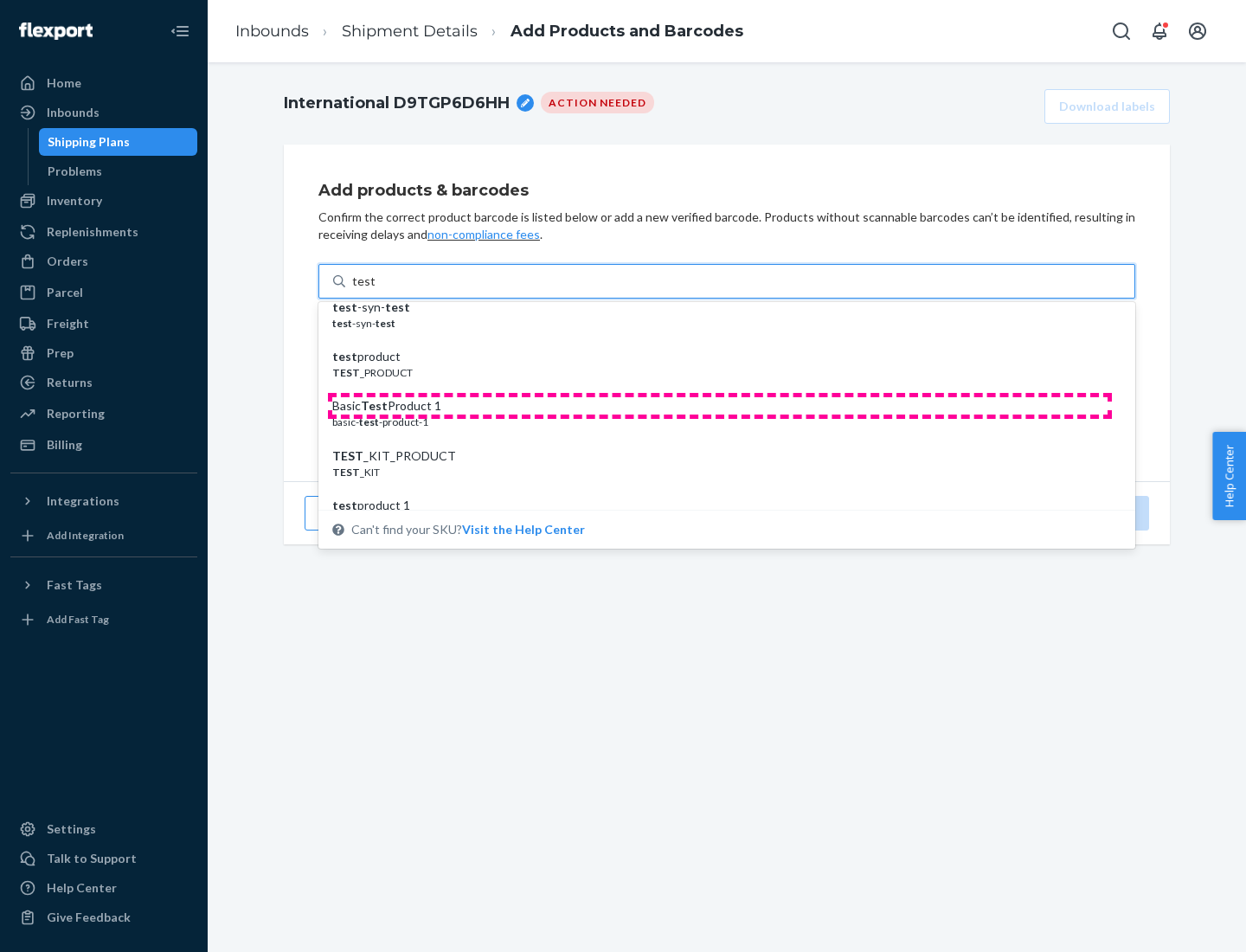
click at [720, 406] on div "Basic Test Product 1" at bounding box center [720, 406] width 776 height 17
click at [374, 290] on input "test" at bounding box center [363, 281] width 22 height 17
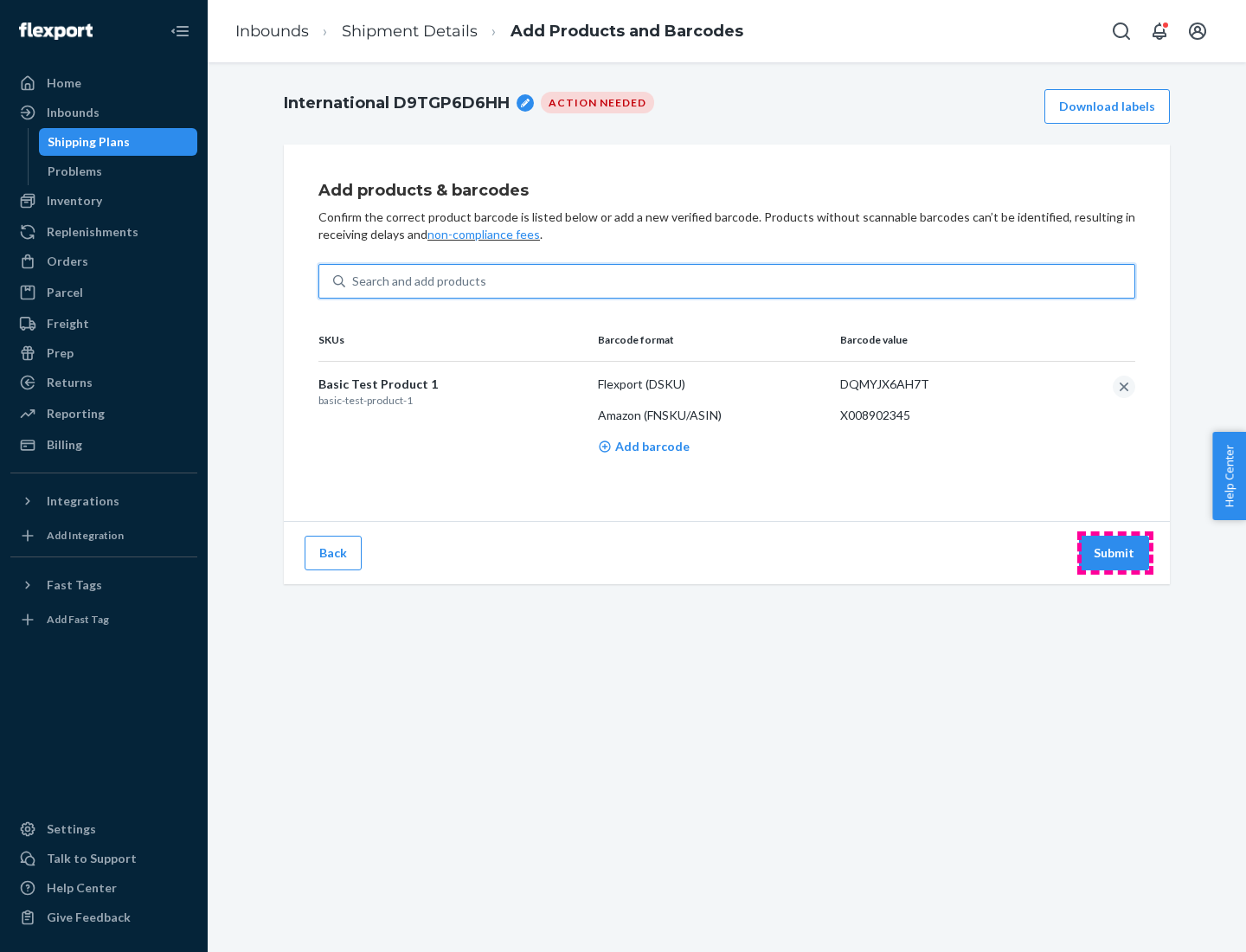
click at [1115, 552] on button "Submit" at bounding box center [1114, 553] width 70 height 35
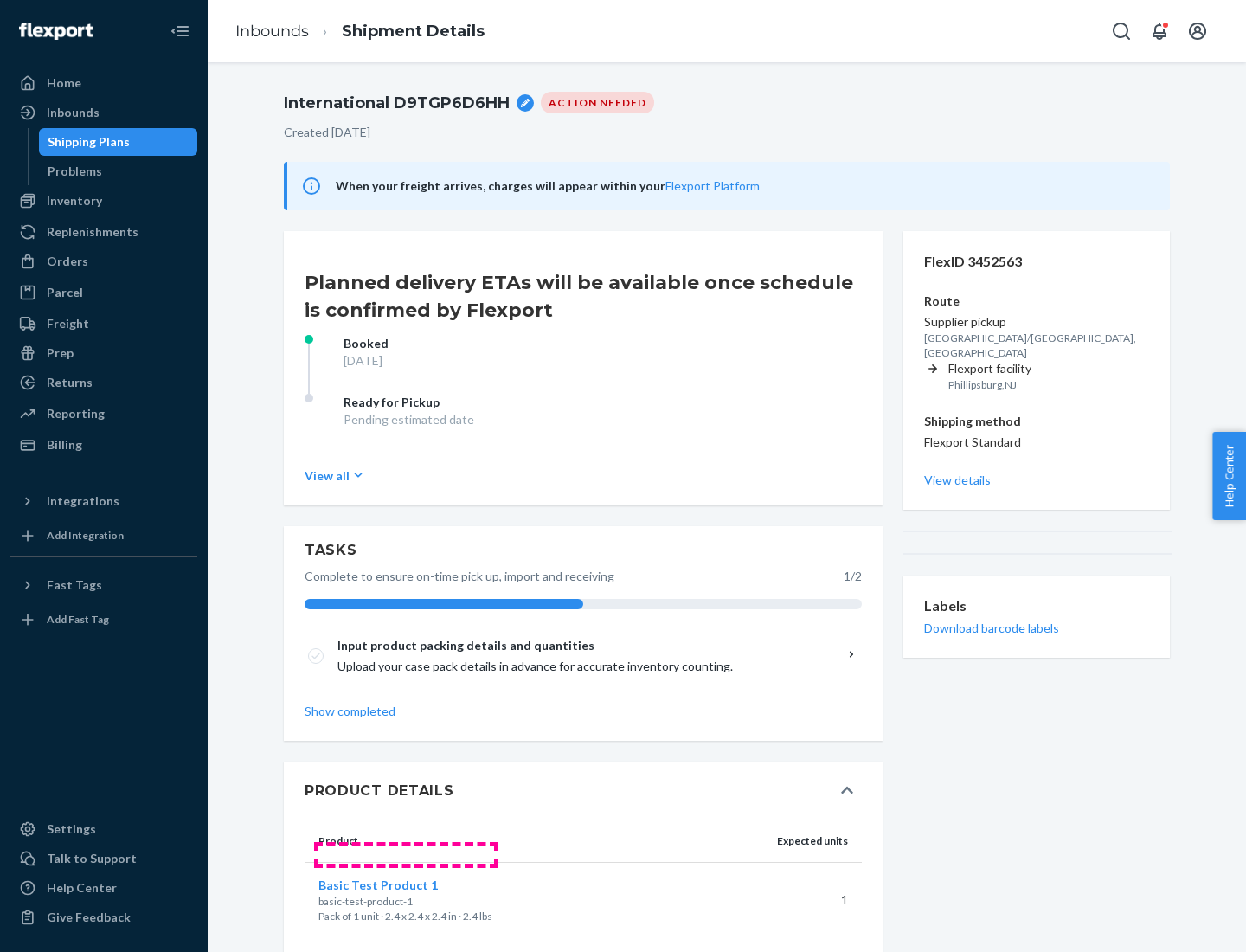
scroll to position [31, 0]
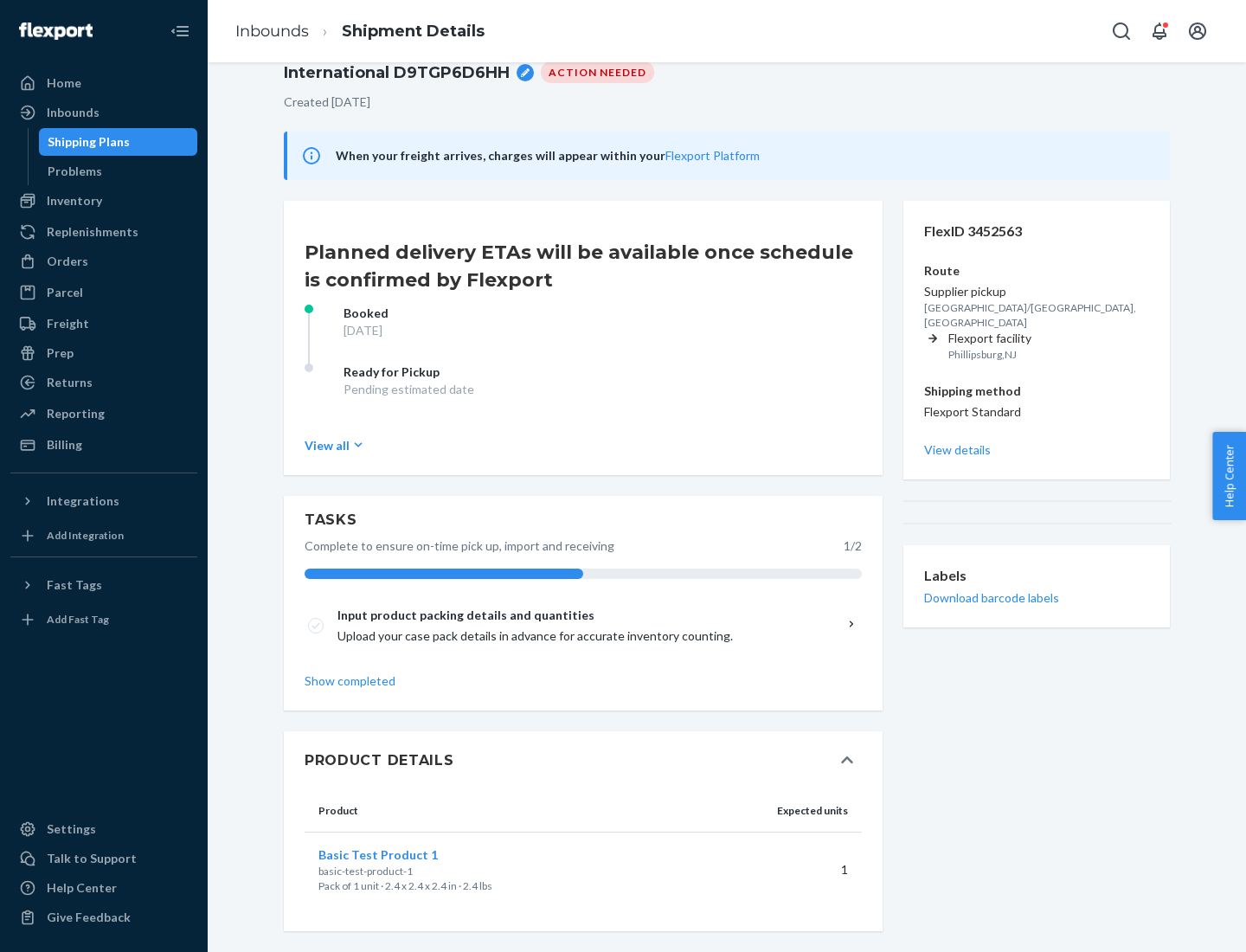
click at [406, 854] on span "Basic Test Product 1" at bounding box center [378, 854] width 119 height 14
